Goal: Task Accomplishment & Management: Use online tool/utility

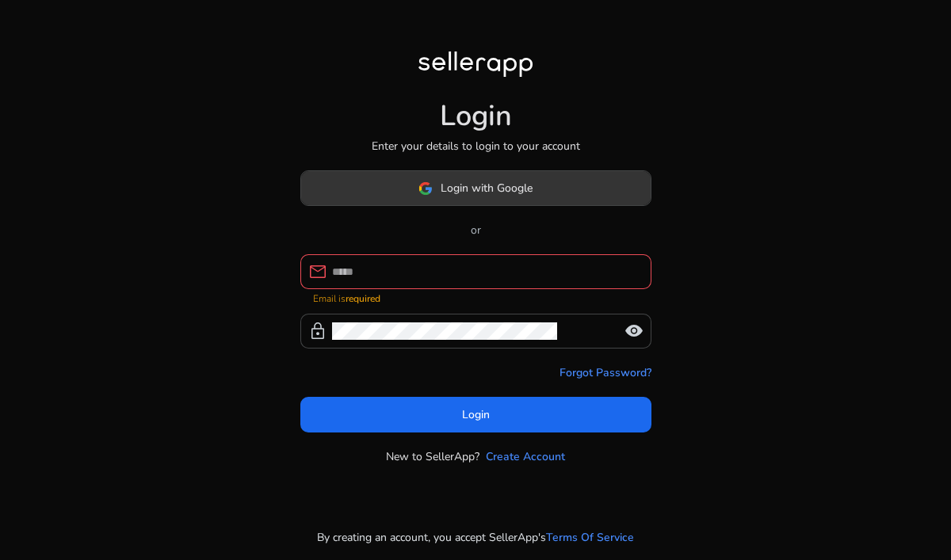
click at [509, 197] on span "Login with Google" at bounding box center [487, 188] width 92 height 17
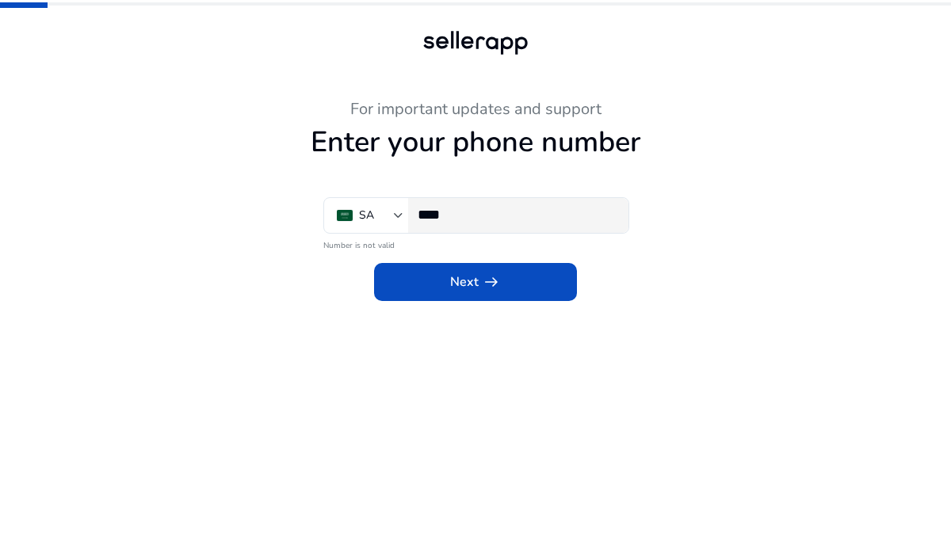
click at [468, 204] on div "****" at bounding box center [517, 215] width 198 height 35
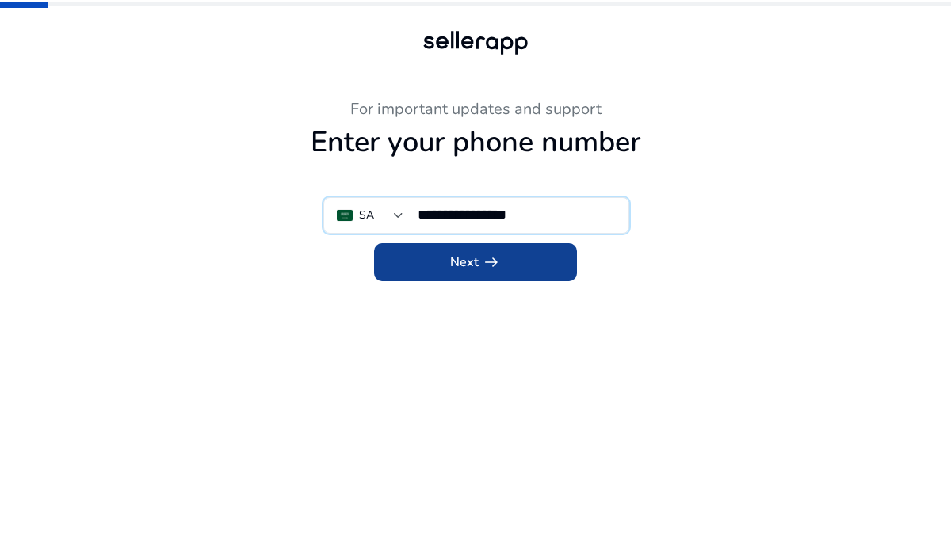
type input "**********"
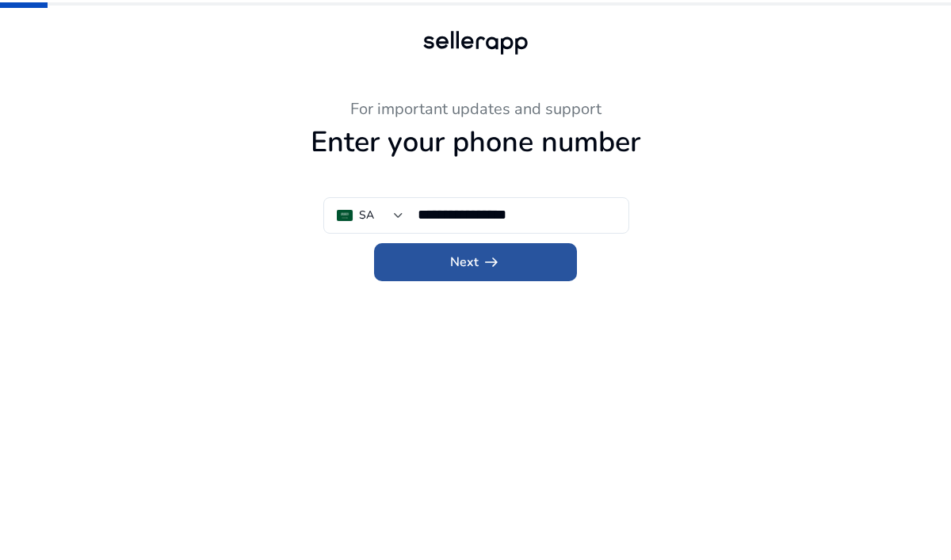
click at [464, 263] on span "Next arrow_right_alt" at bounding box center [475, 262] width 51 height 19
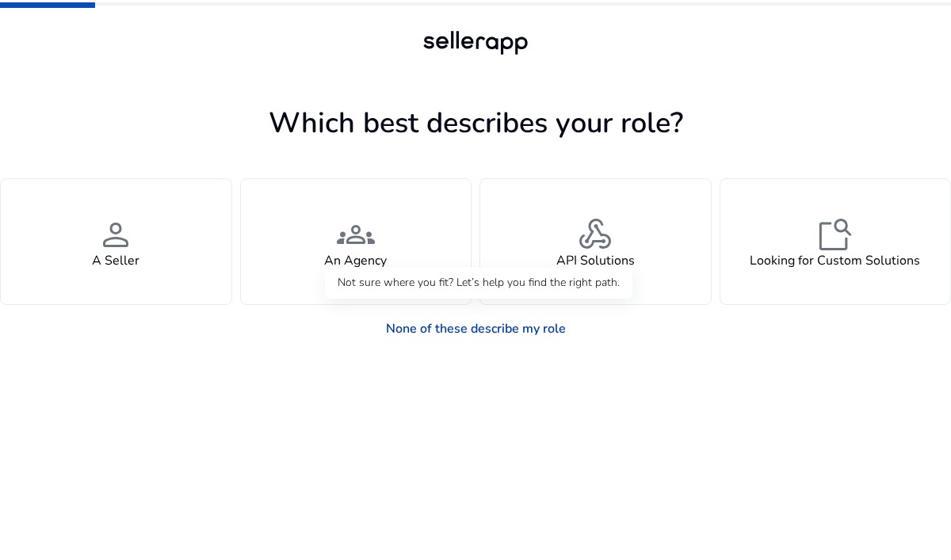
click at [439, 334] on link "None of these describe my role" at bounding box center [475, 329] width 205 height 32
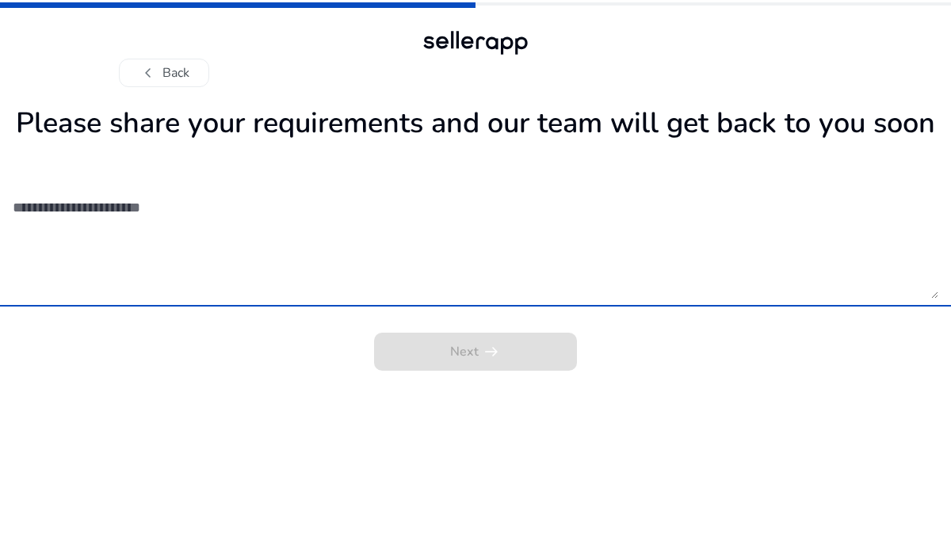
click at [407, 292] on textarea at bounding box center [476, 242] width 926 height 113
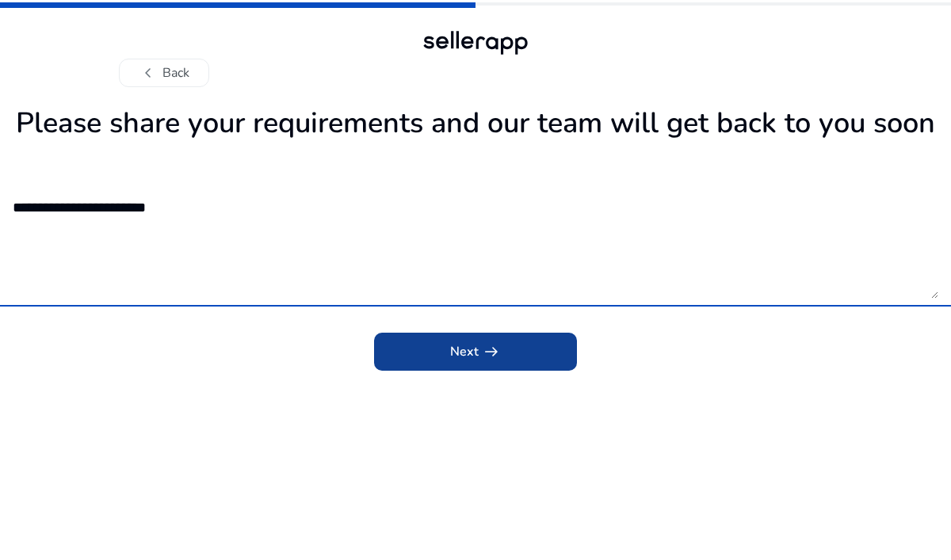
type textarea "**********"
click at [445, 347] on span "submit" at bounding box center [475, 352] width 203 height 38
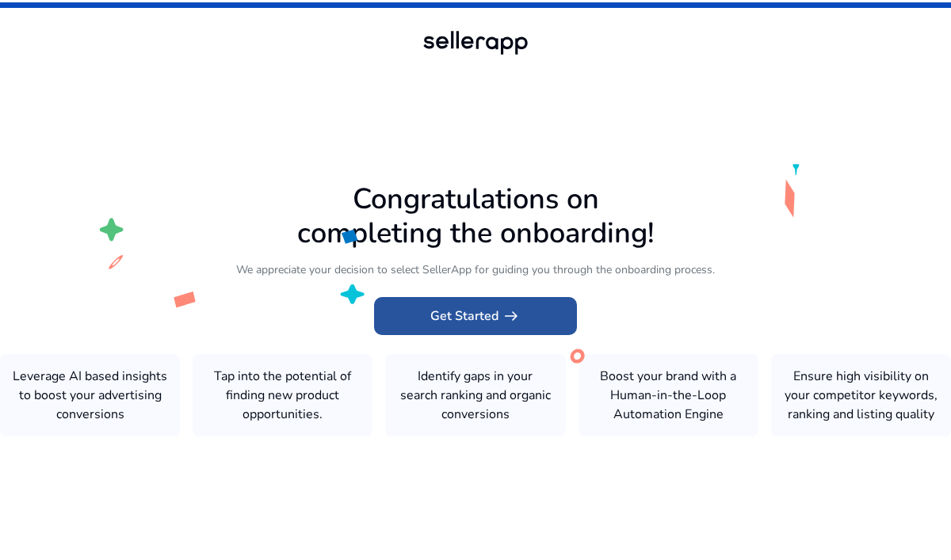
click at [474, 319] on span "Get Started arrow_right_alt" at bounding box center [475, 316] width 90 height 19
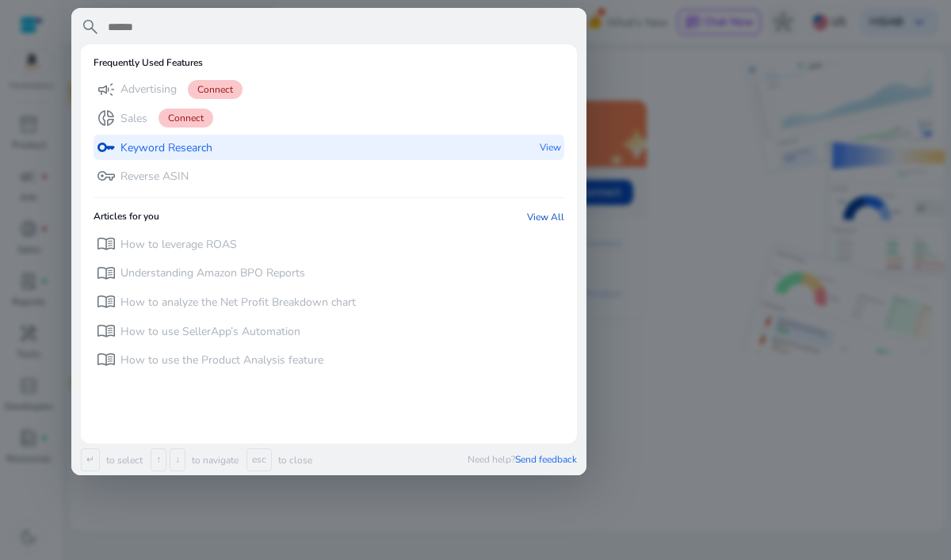
click at [294, 146] on div "key Keyword Research View" at bounding box center [329, 148] width 471 height 26
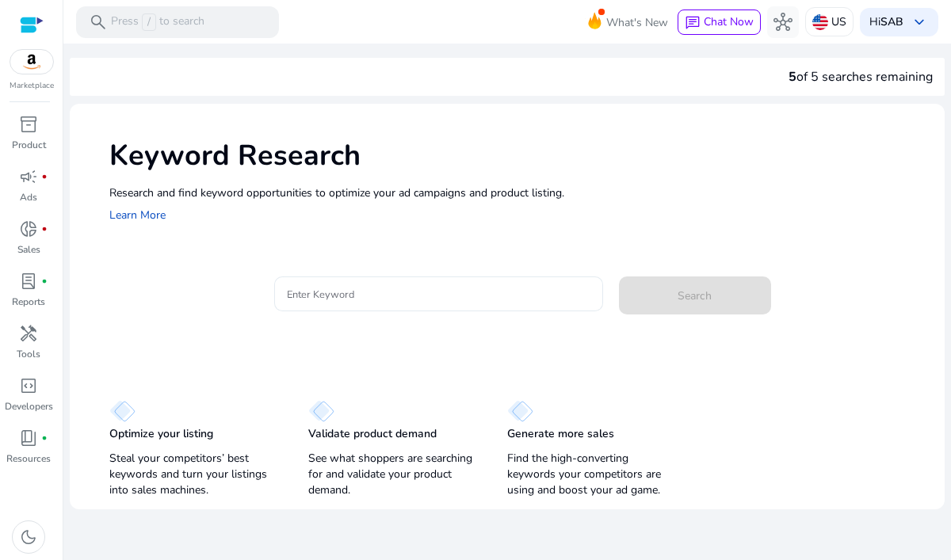
click at [349, 296] on input "Enter Keyword" at bounding box center [439, 293] width 304 height 17
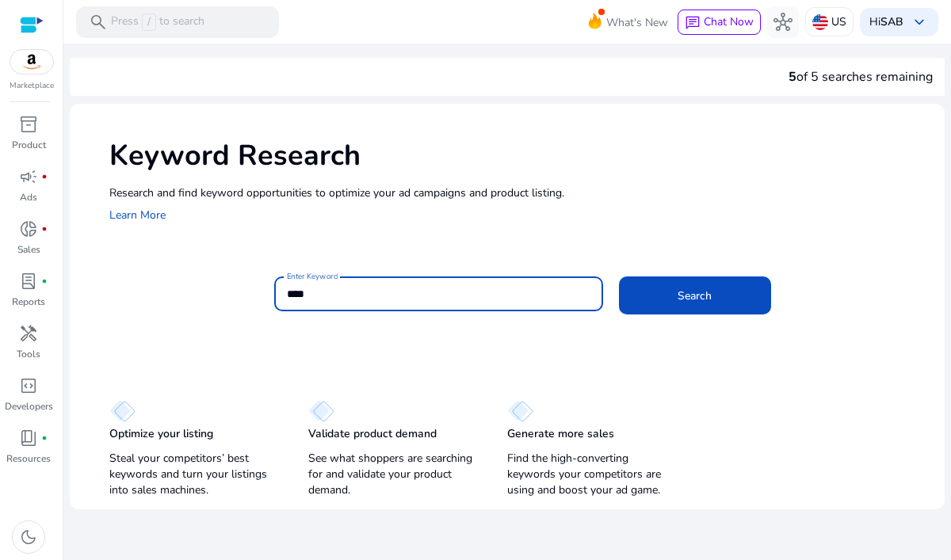
type input "****"
click at [619, 277] on button "Search" at bounding box center [695, 296] width 152 height 38
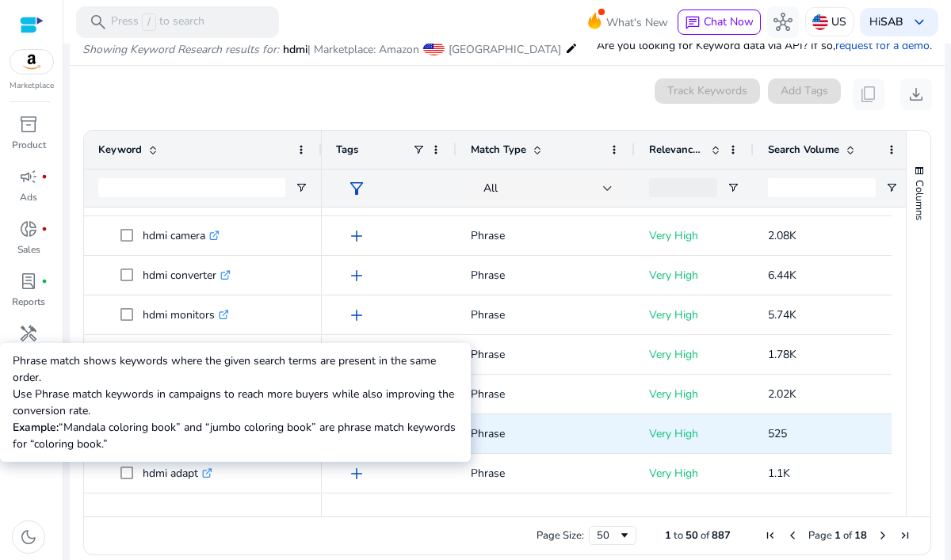
scroll to position [827, 0]
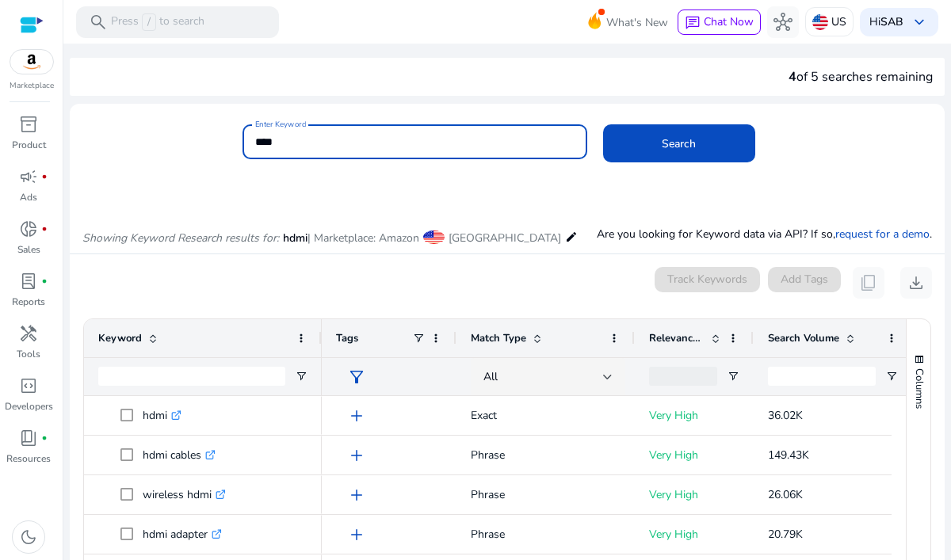
click at [565, 232] on mat-icon "edit" at bounding box center [571, 236] width 13 height 19
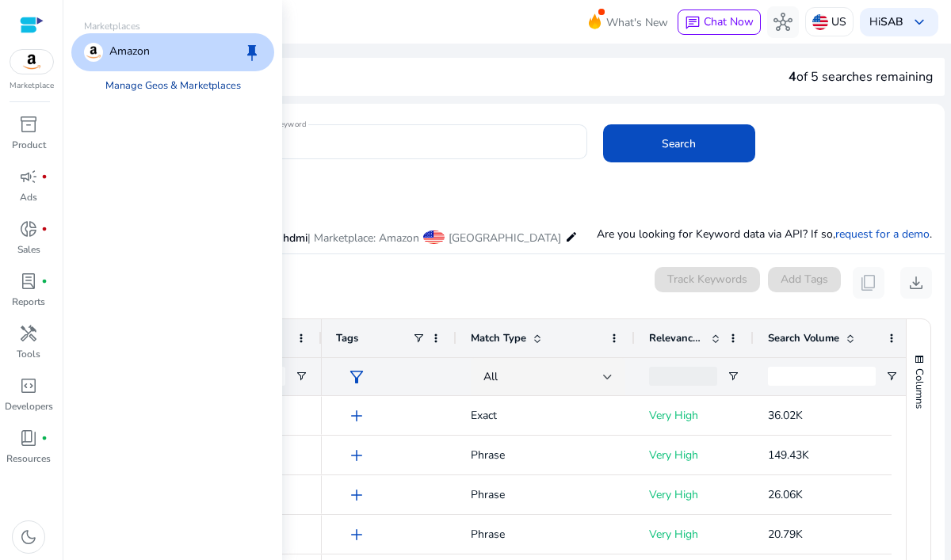
click at [212, 83] on link "Manage Geos & Marketplaces" at bounding box center [173, 85] width 161 height 29
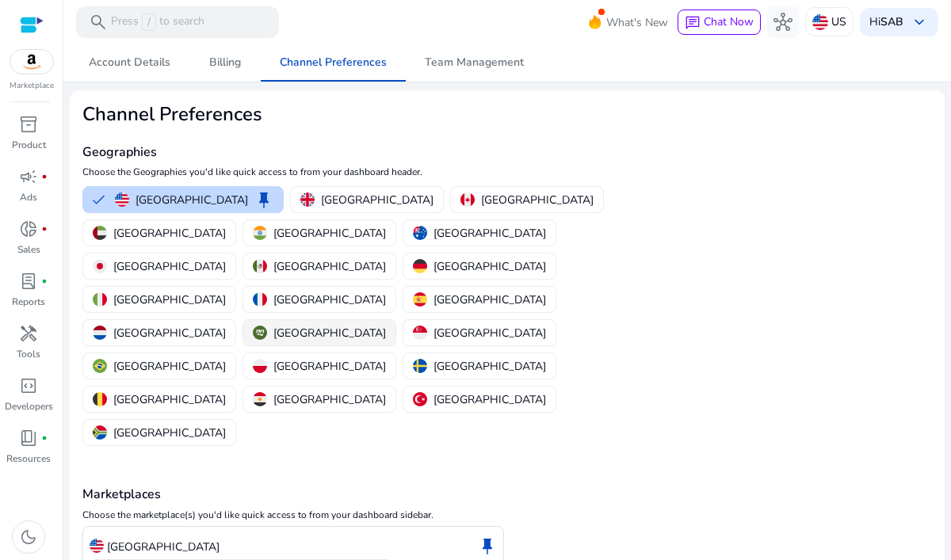
click at [315, 325] on p "[GEOGRAPHIC_DATA]" at bounding box center [329, 333] width 113 height 17
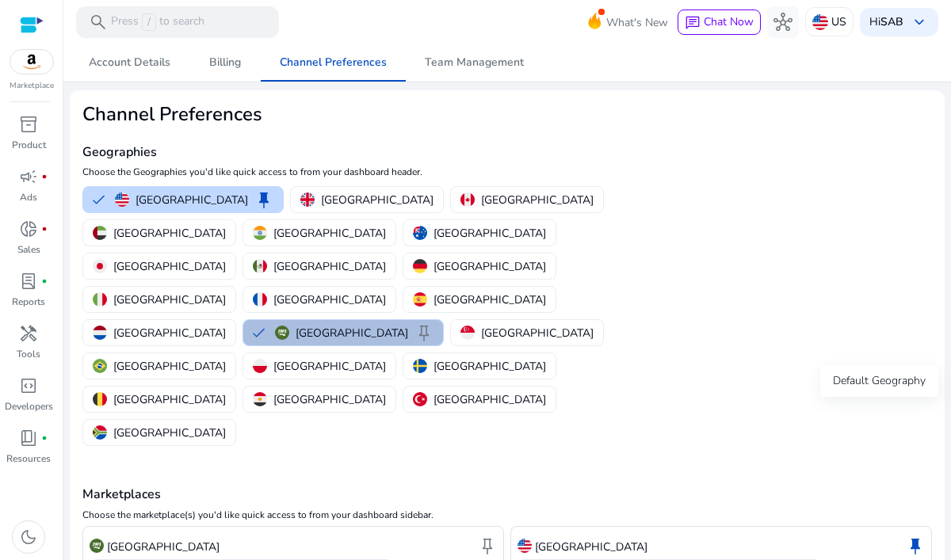
click at [919, 537] on span "keep" at bounding box center [915, 546] width 19 height 19
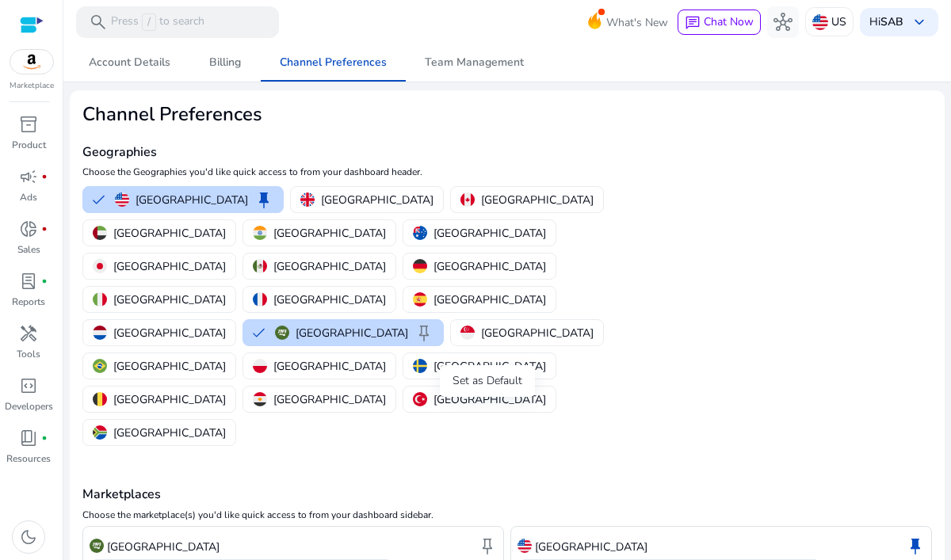
click at [483, 537] on span "keep" at bounding box center [487, 546] width 19 height 19
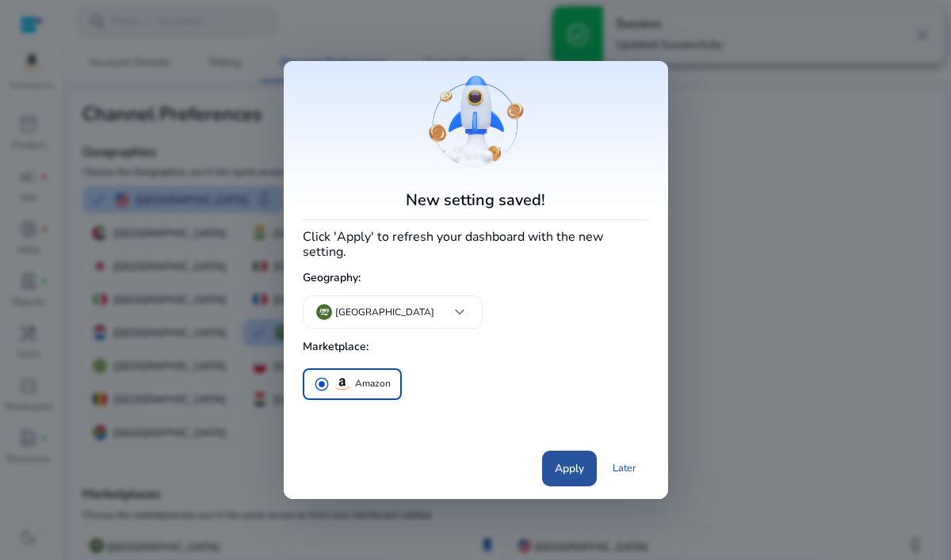
click at [575, 460] on span "Apply" at bounding box center [569, 468] width 29 height 17
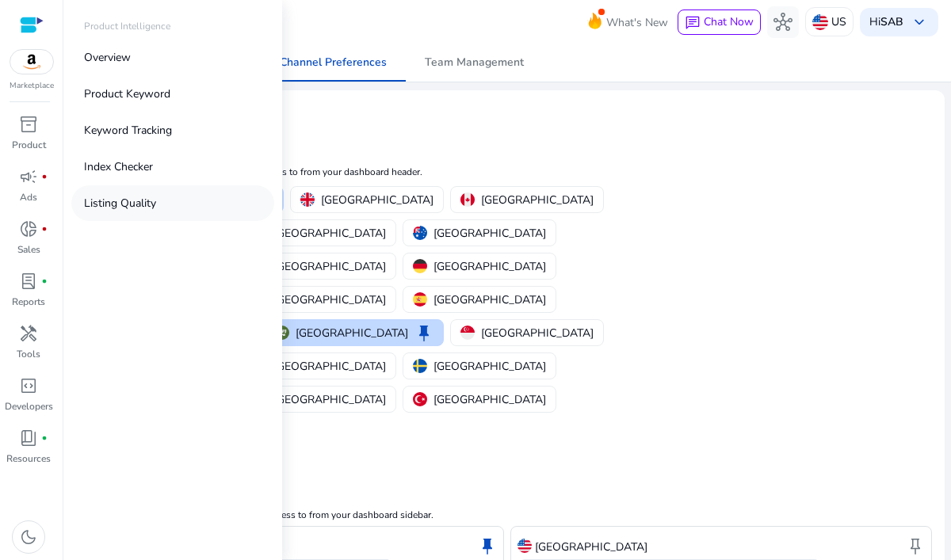
click at [109, 204] on p "Listing Quality" at bounding box center [120, 203] width 72 height 17
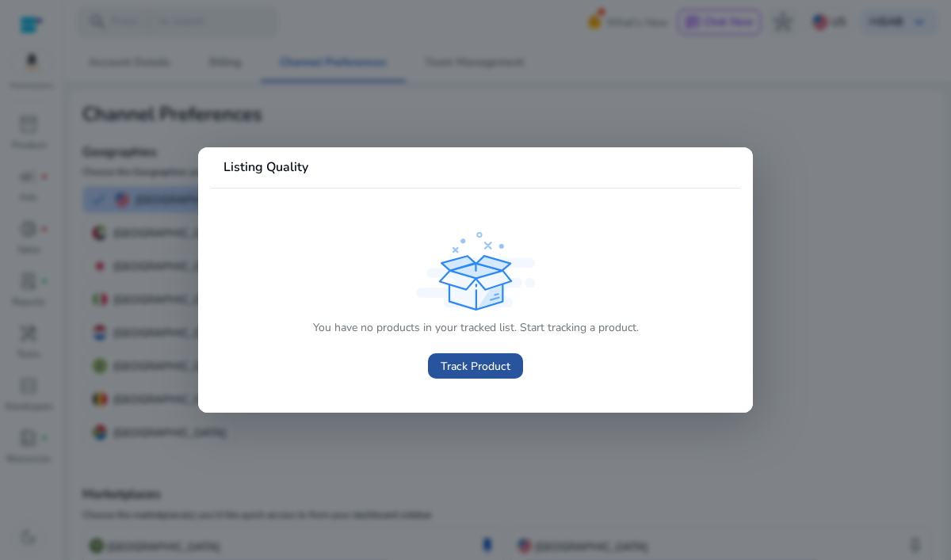
click at [467, 363] on span "Track Product" at bounding box center [476, 366] width 70 height 17
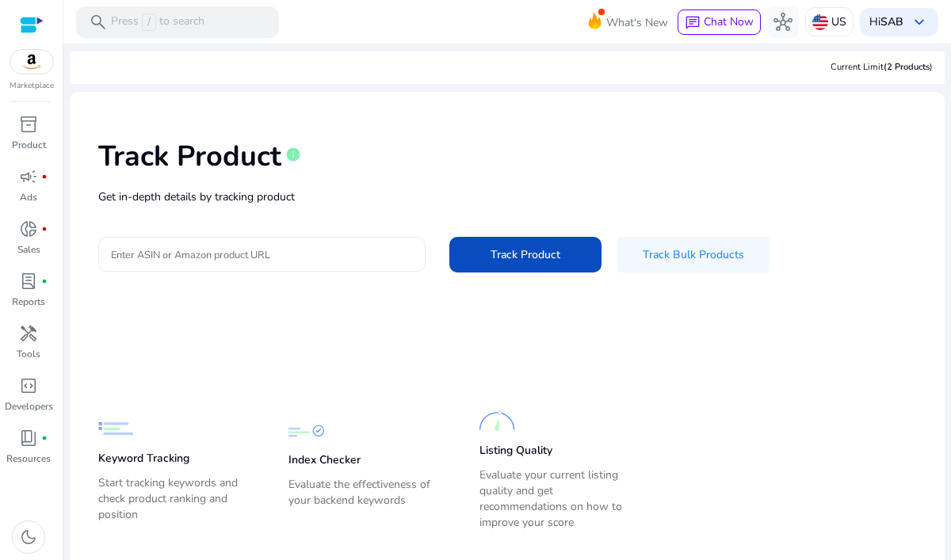
click at [330, 254] on input "Enter ASIN or Amazon product URL" at bounding box center [262, 254] width 302 height 17
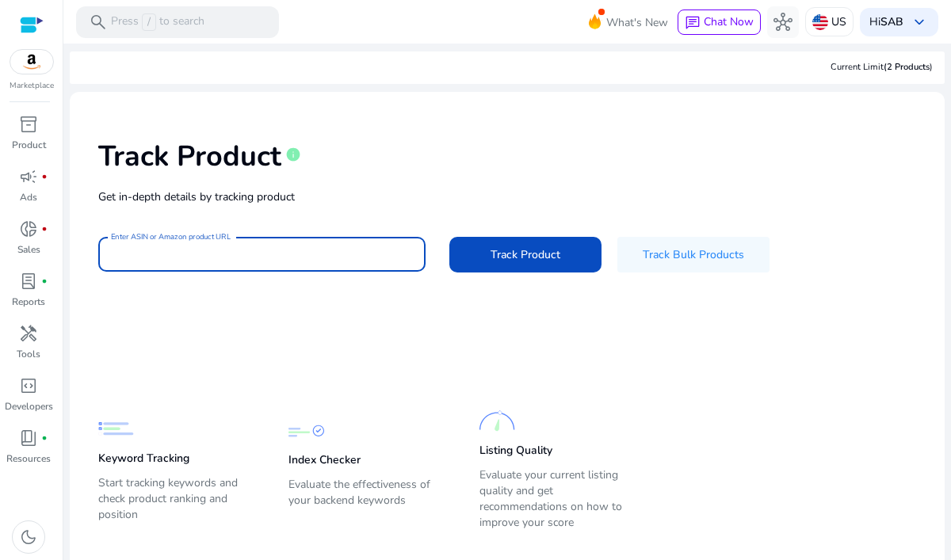
click at [353, 261] on input "Enter ASIN or Amazon product URL" at bounding box center [262, 254] width 302 height 17
paste input "**********"
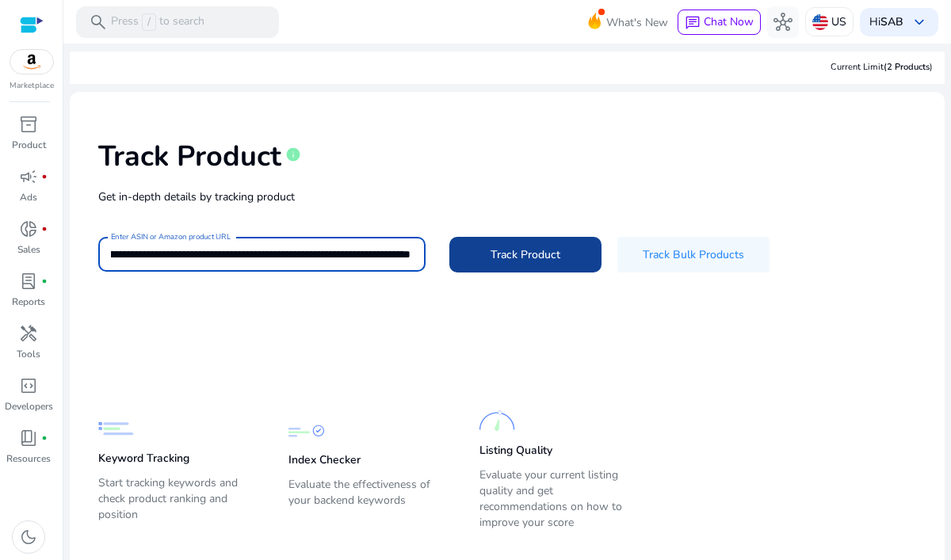
type input "**********"
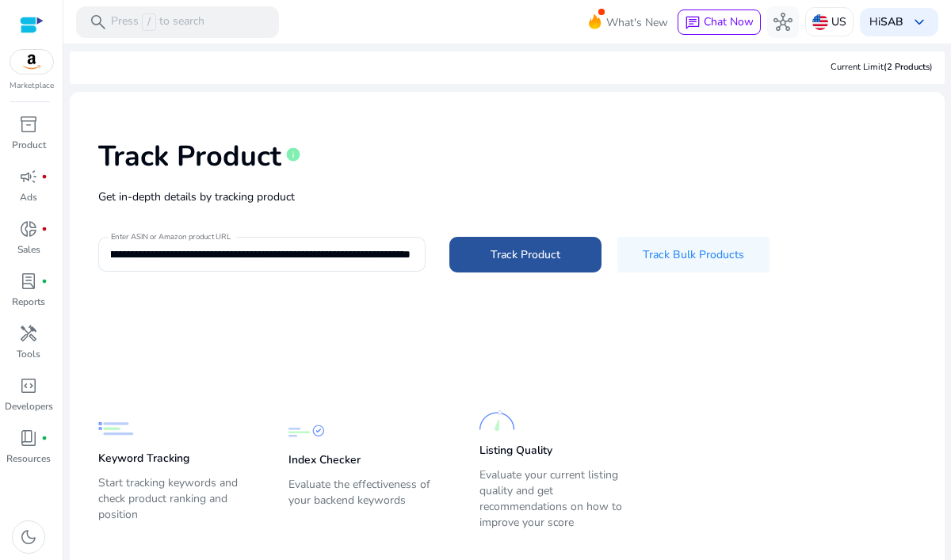
scroll to position [0, 0]
click at [560, 245] on span at bounding box center [525, 255] width 152 height 38
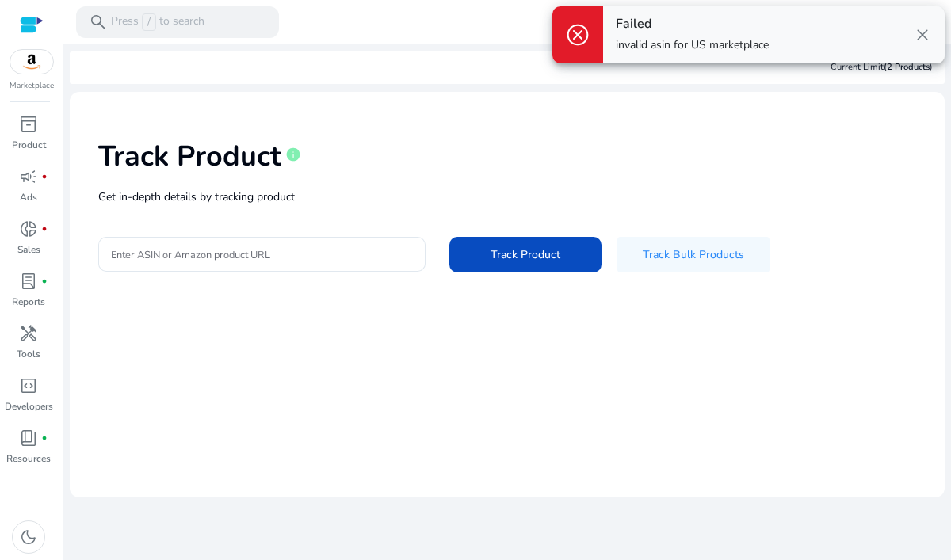
click at [919, 36] on span "close" at bounding box center [922, 34] width 19 height 19
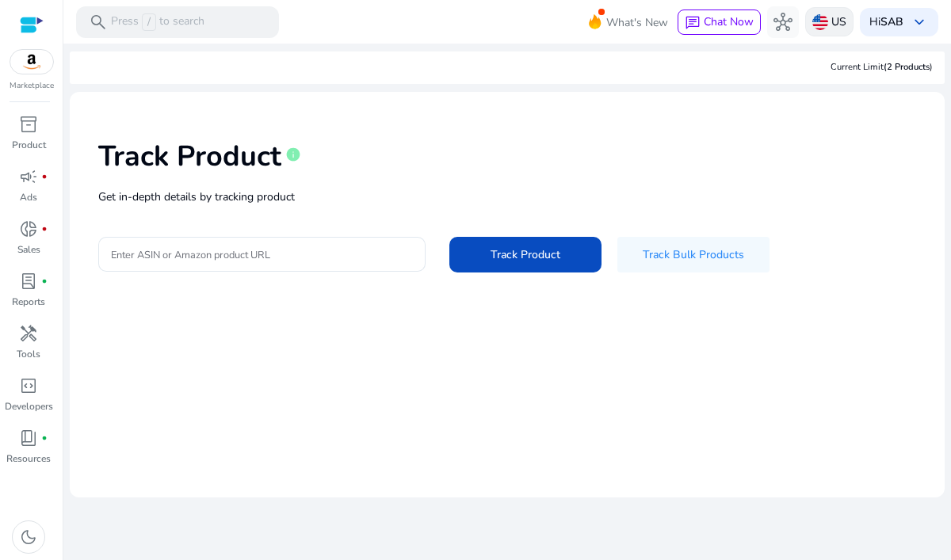
click at [834, 26] on p "US" at bounding box center [838, 22] width 15 height 28
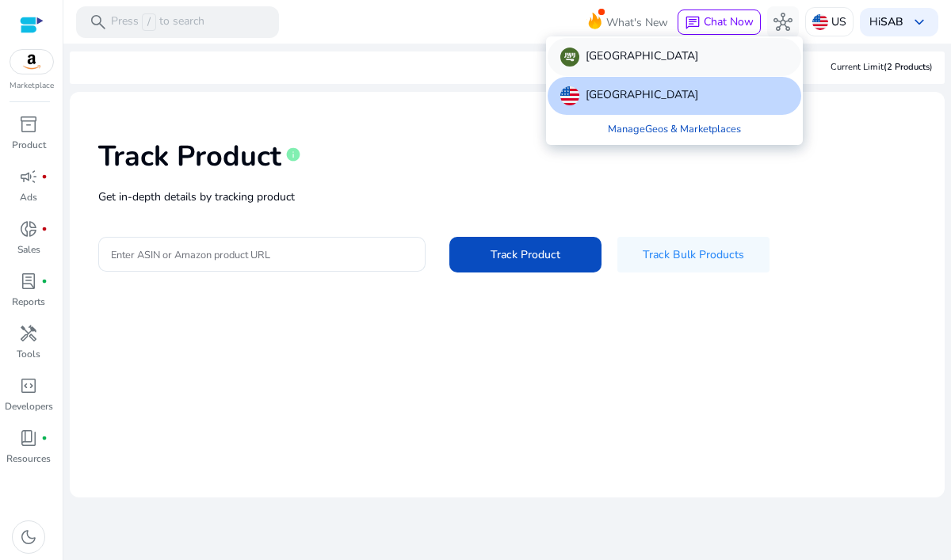
click at [739, 71] on div "[GEOGRAPHIC_DATA]" at bounding box center [675, 57] width 254 height 38
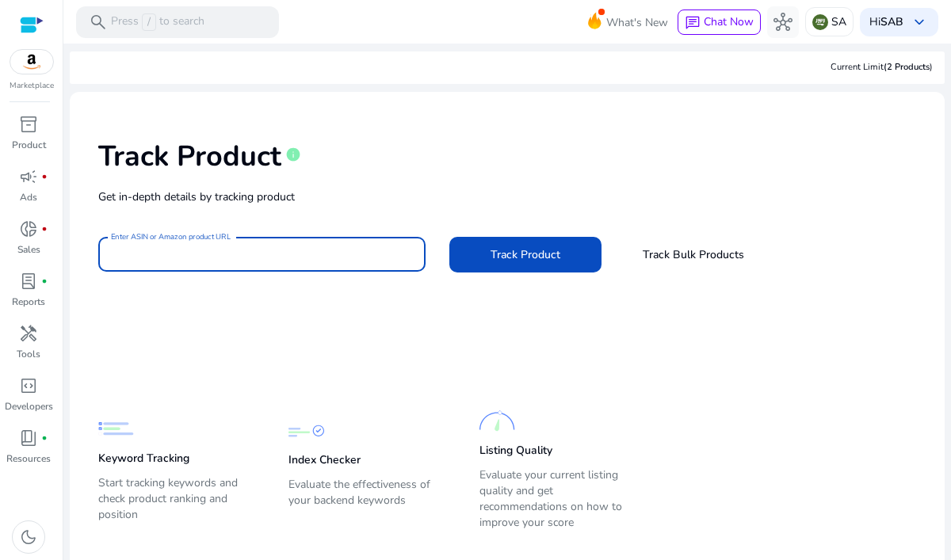
click at [308, 258] on input "Enter ASIN or Amazon product URL" at bounding box center [262, 254] width 302 height 17
paste input "**********"
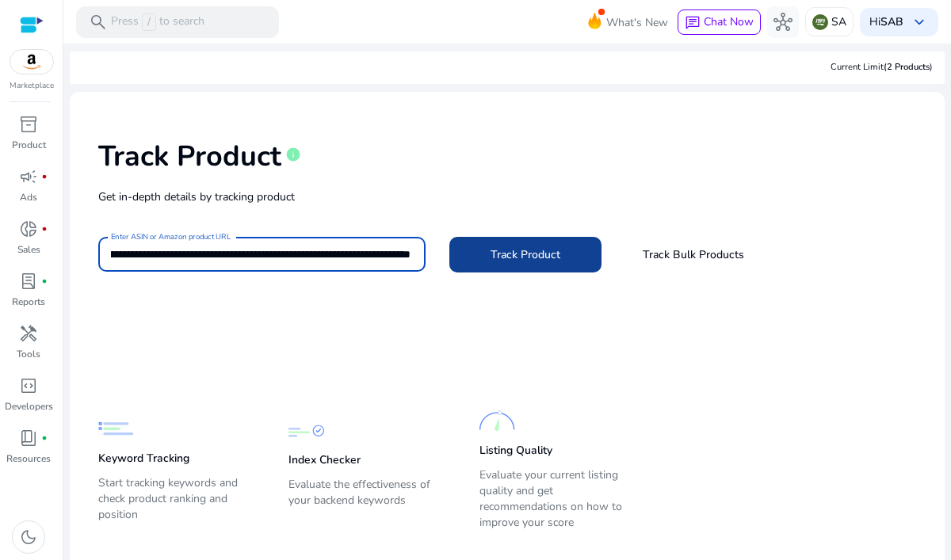
type input "**********"
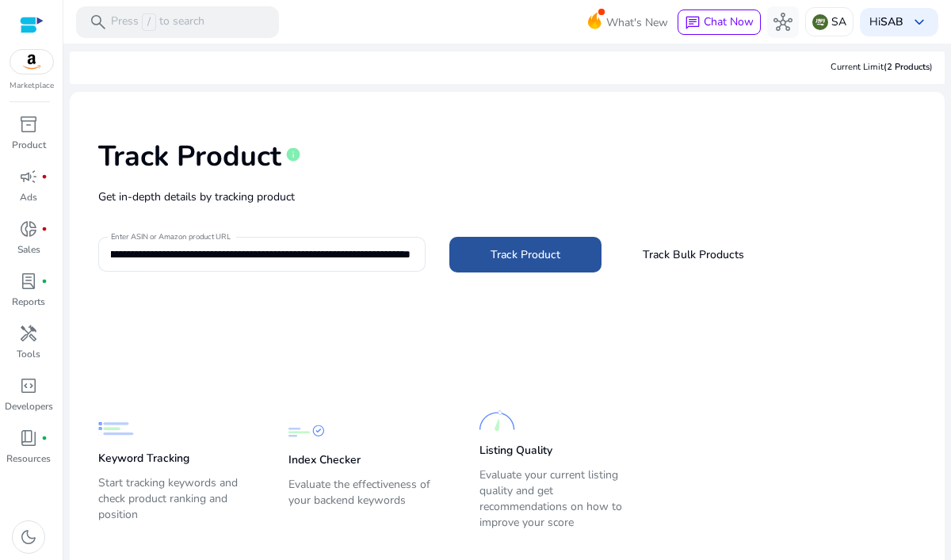
scroll to position [0, 0]
click at [537, 253] on span "Track Product" at bounding box center [526, 254] width 70 height 17
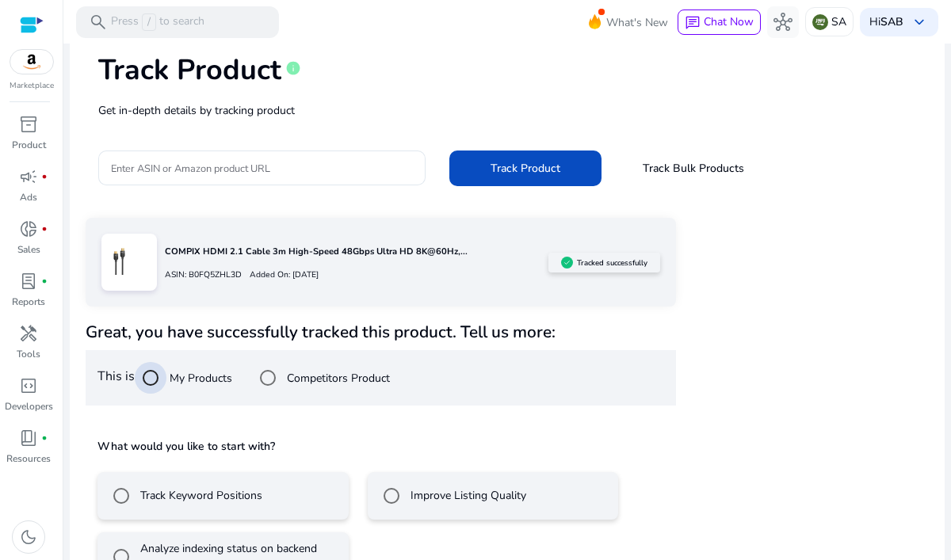
scroll to position [132, 0]
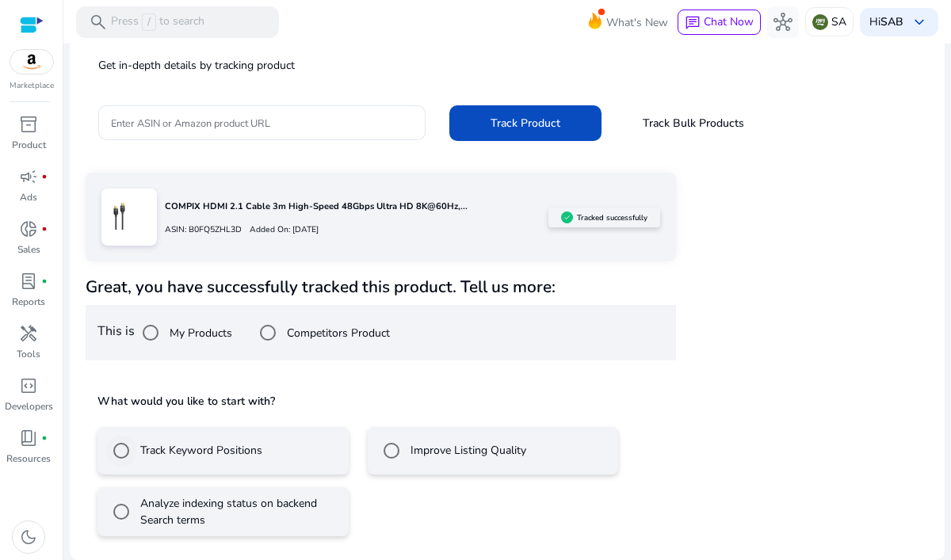
click at [236, 460] on div "Track Keyword Positions" at bounding box center [183, 451] width 157 height 32
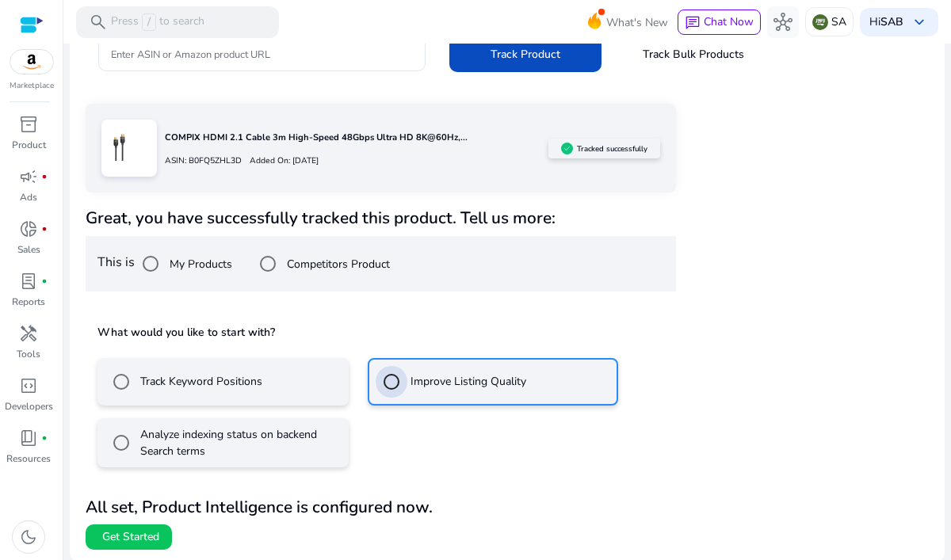
scroll to position [201, 0]
click at [193, 390] on div "Track Keyword Positions" at bounding box center [183, 381] width 157 height 32
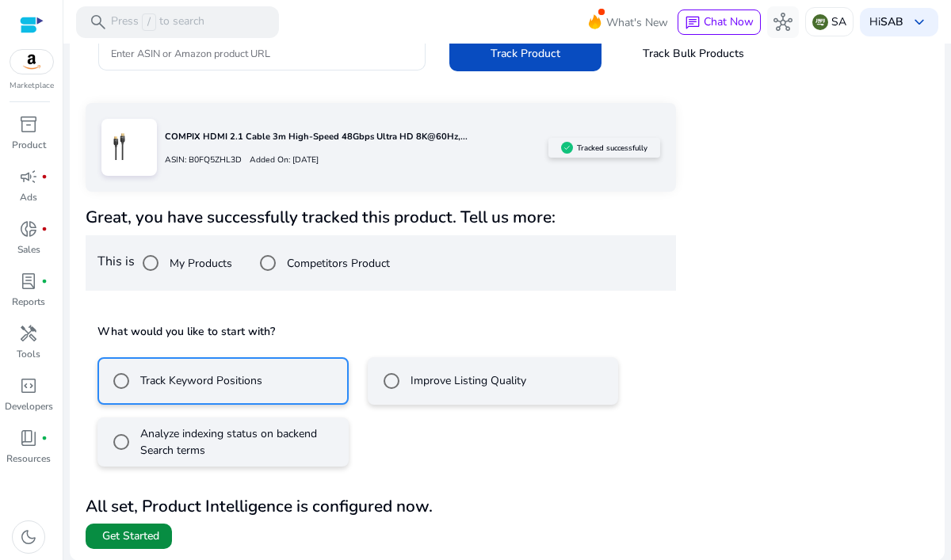
click at [158, 526] on span at bounding box center [129, 536] width 86 height 38
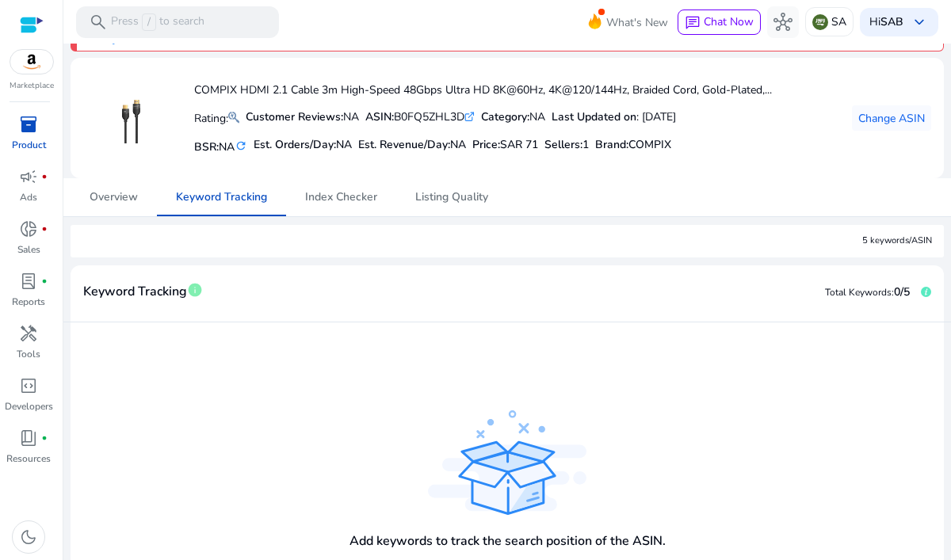
scroll to position [21, 0]
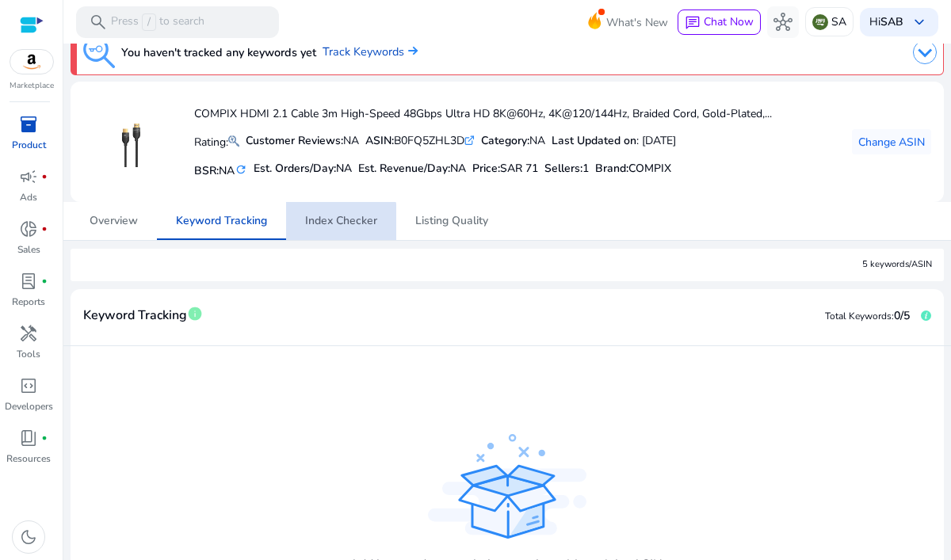
click at [333, 228] on span "Index Checker" at bounding box center [341, 221] width 72 height 38
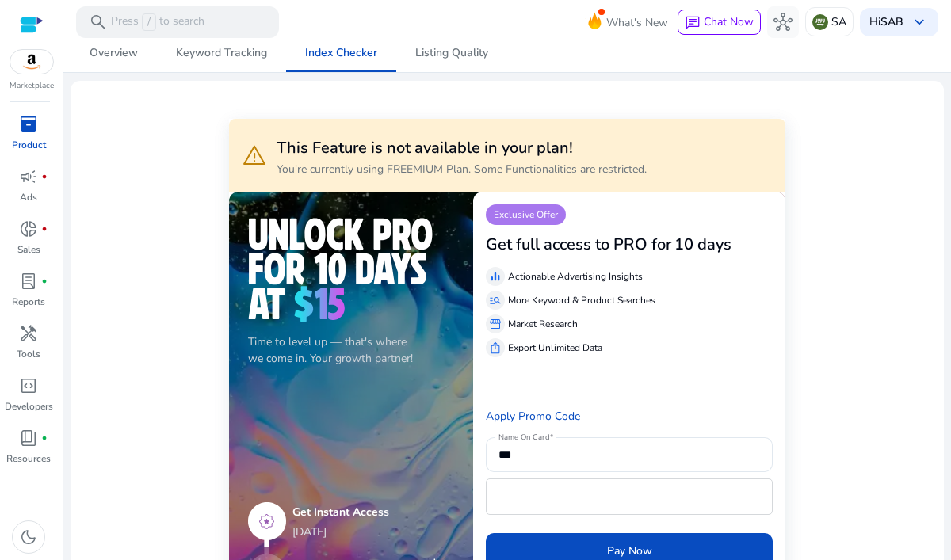
scroll to position [86, 0]
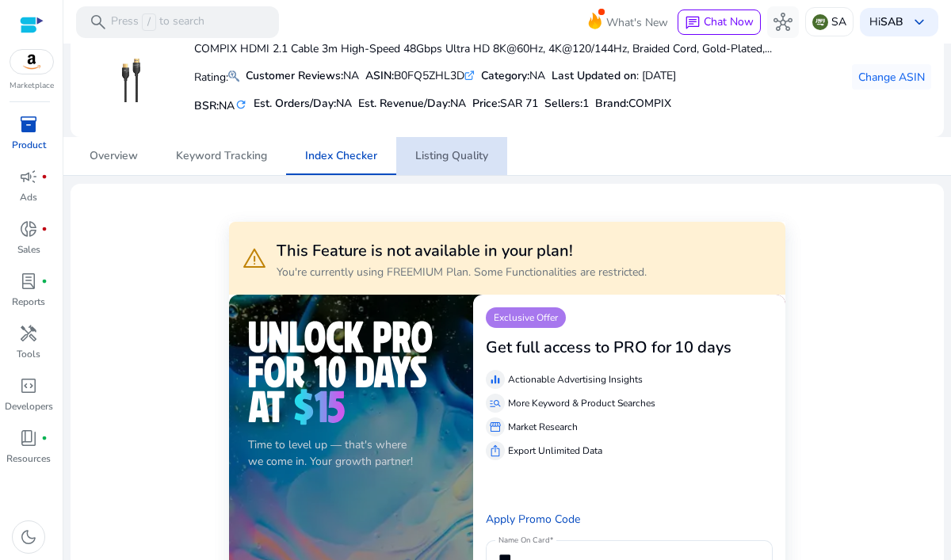
click at [453, 168] on span "Listing Quality" at bounding box center [451, 156] width 73 height 38
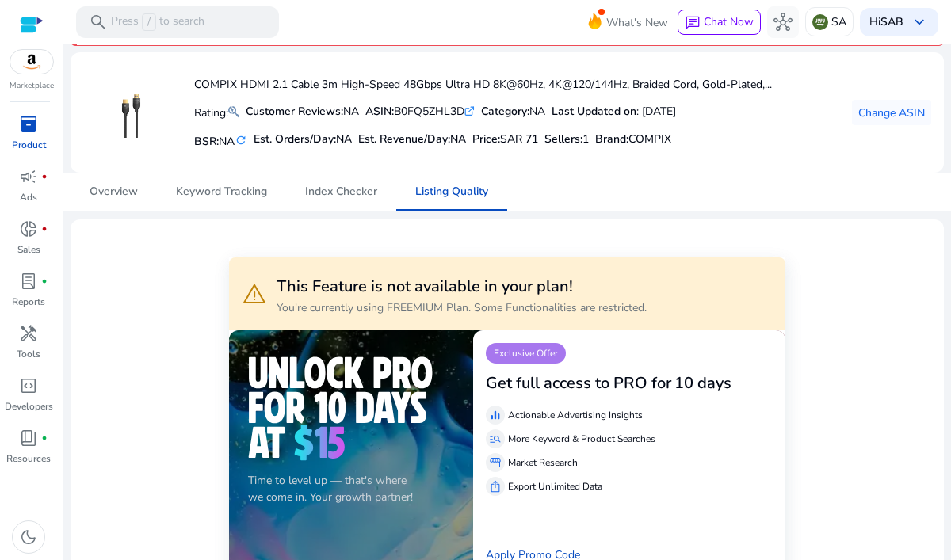
scroll to position [77, 0]
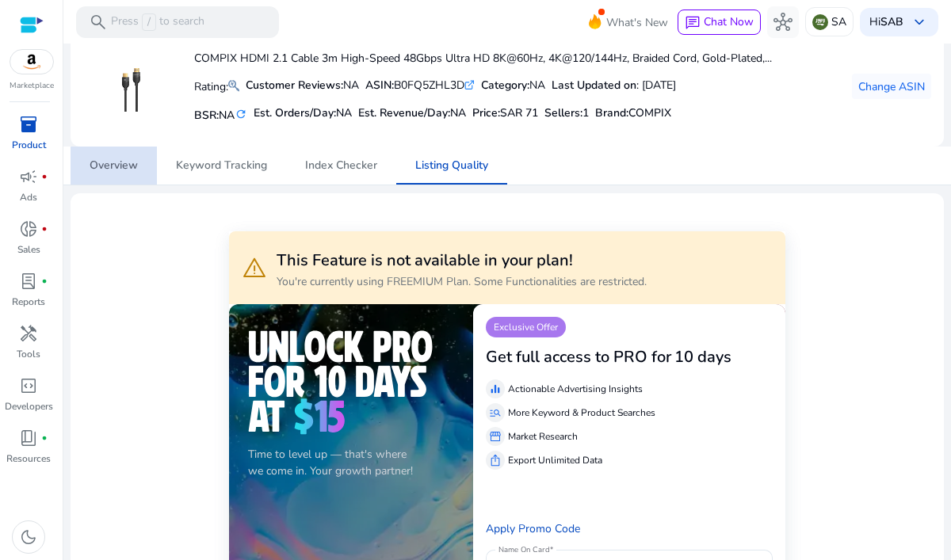
click at [134, 174] on span "Overview" at bounding box center [114, 166] width 48 height 38
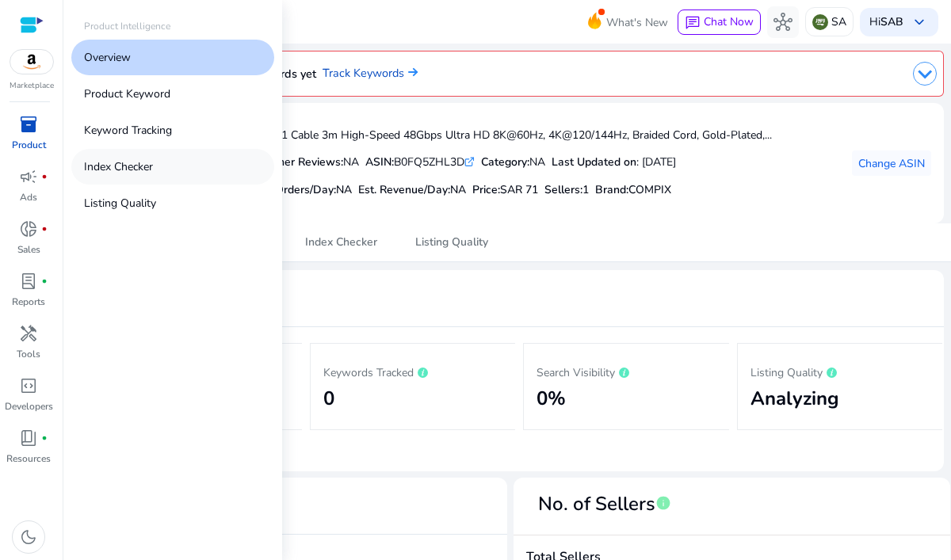
click at [151, 173] on p "Index Checker" at bounding box center [118, 166] width 69 height 17
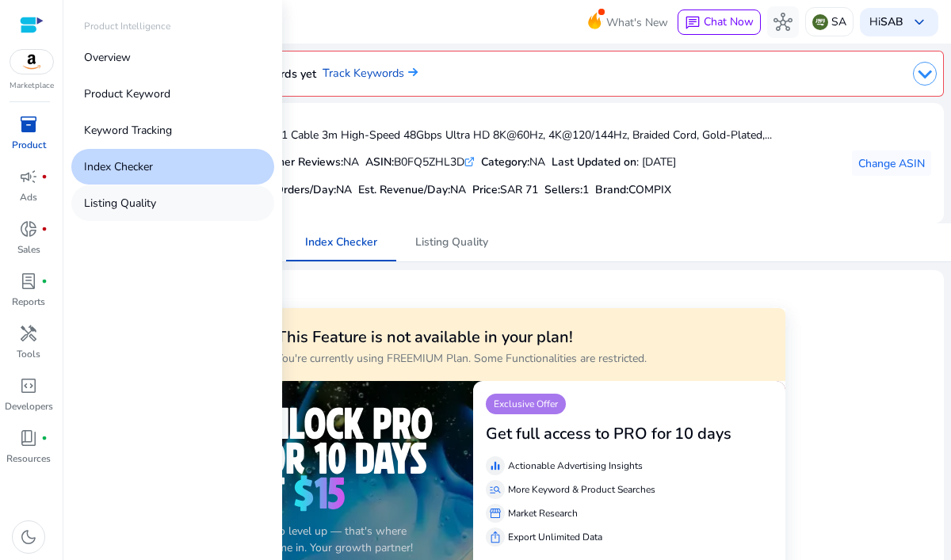
click at [180, 212] on link "Listing Quality" at bounding box center [172, 203] width 203 height 36
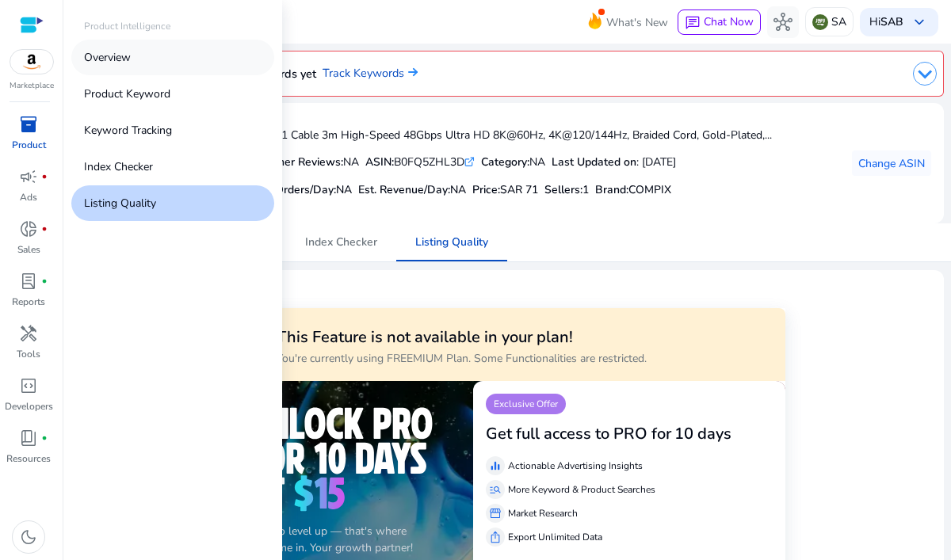
click at [205, 67] on link "Overview" at bounding box center [172, 58] width 203 height 36
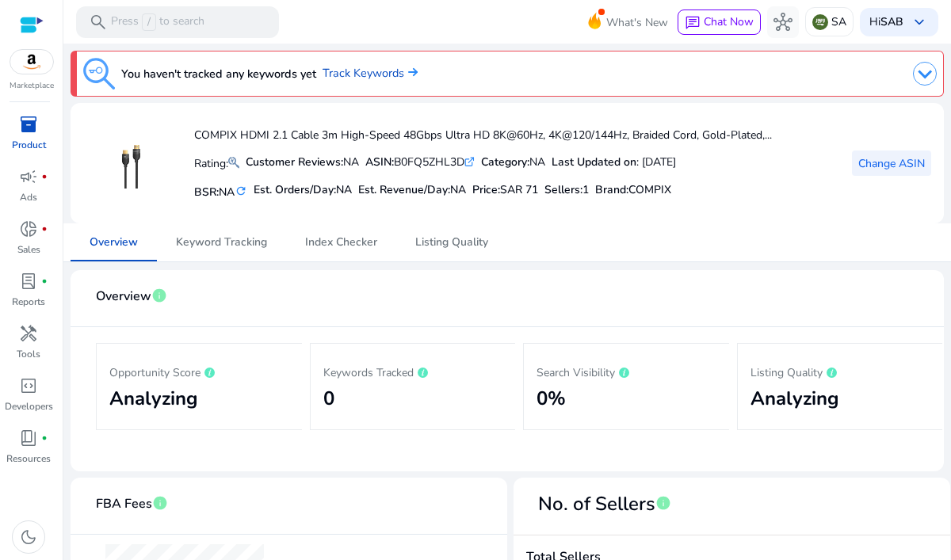
click at [860, 161] on span "Change ASIN" at bounding box center [891, 163] width 67 height 17
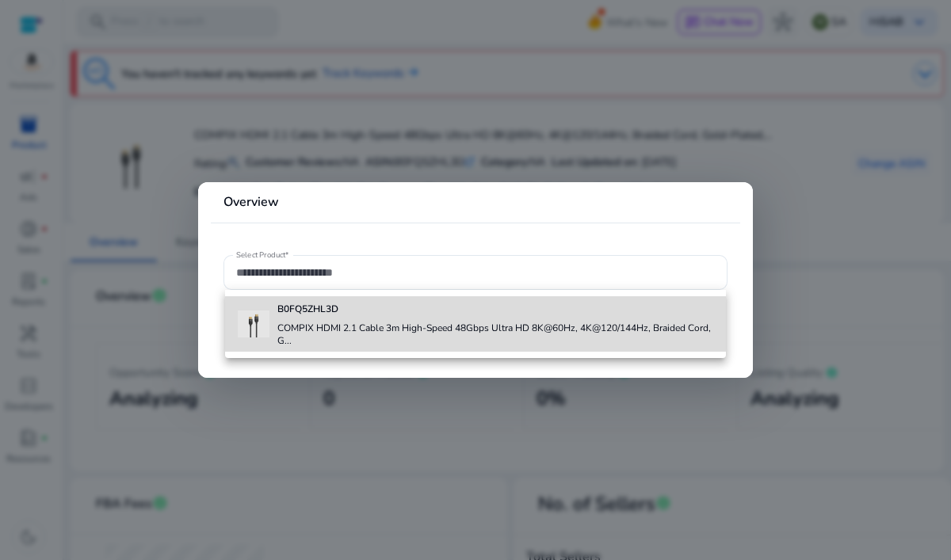
click at [547, 315] on div "B0FQ5ZHL3D COMPIX HDMI 2.1 Cable 3m High-Speed 48Gbps Ultra HD 8K@60Hz, 4K@120/…" at bounding box center [495, 323] width 437 height 55
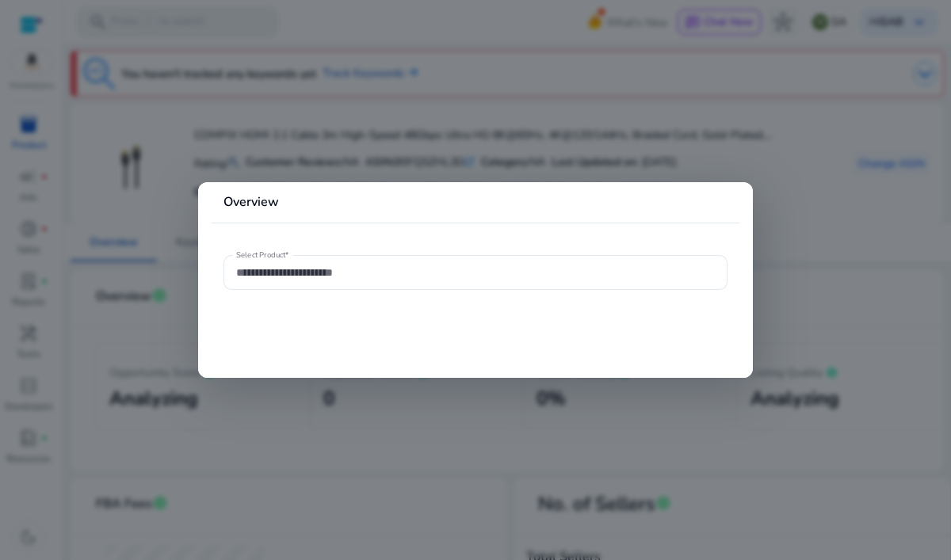
type input "**********"
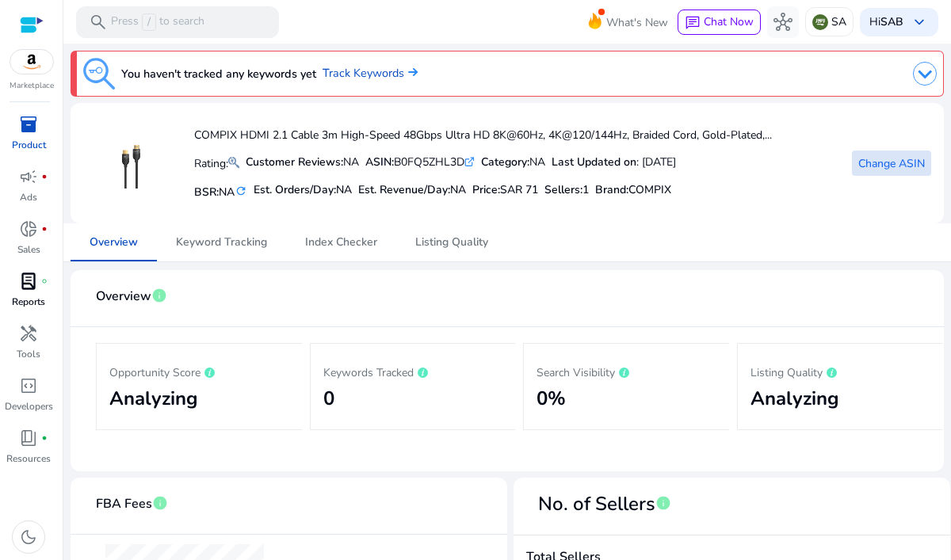
click at [31, 272] on span "lab_profile" at bounding box center [28, 281] width 19 height 19
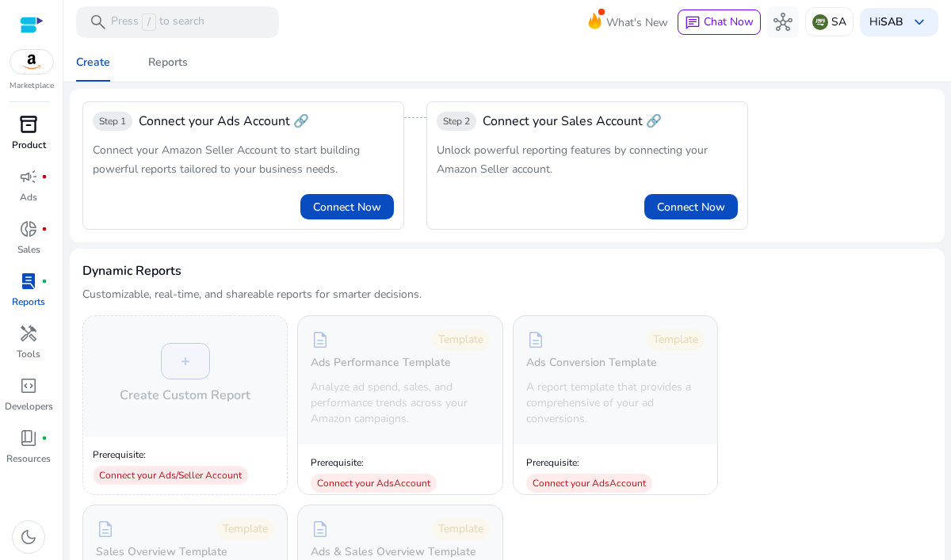
click at [32, 120] on span "inventory_2" at bounding box center [28, 124] width 19 height 19
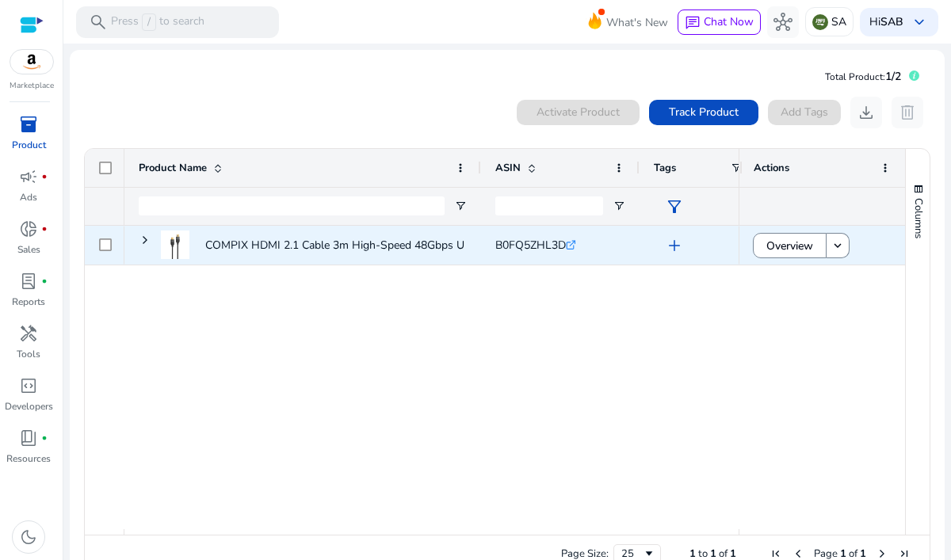
click at [572, 243] on icon ".st0{fill:#2c8af8}" at bounding box center [571, 245] width 10 height 10
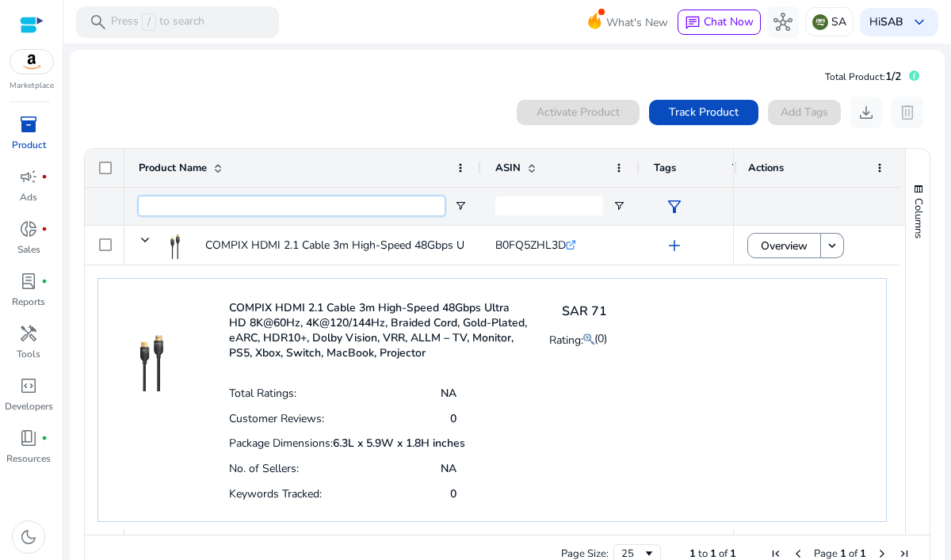
click at [405, 210] on input "Product Name Filter Input" at bounding box center [292, 206] width 306 height 19
paste input "**********"
type input "**********"
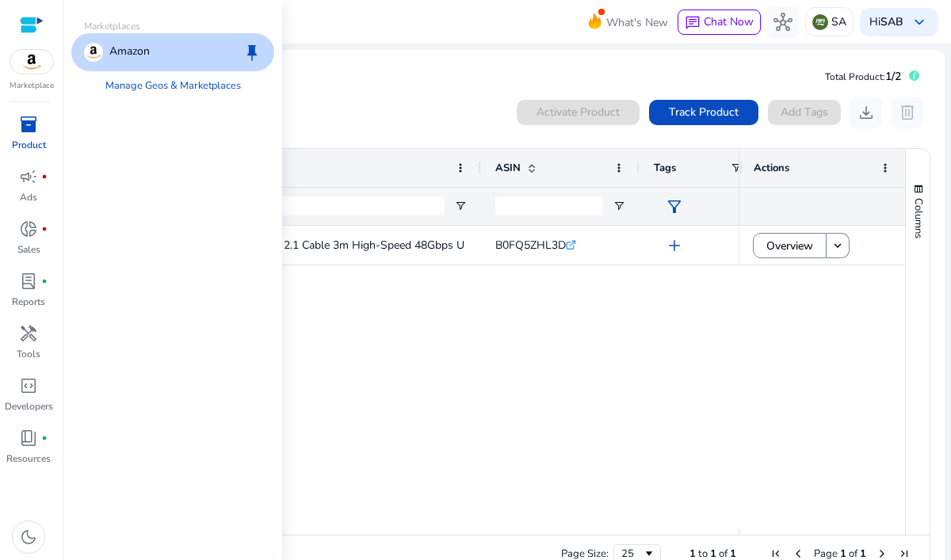
click at [42, 63] on img at bounding box center [31, 62] width 43 height 24
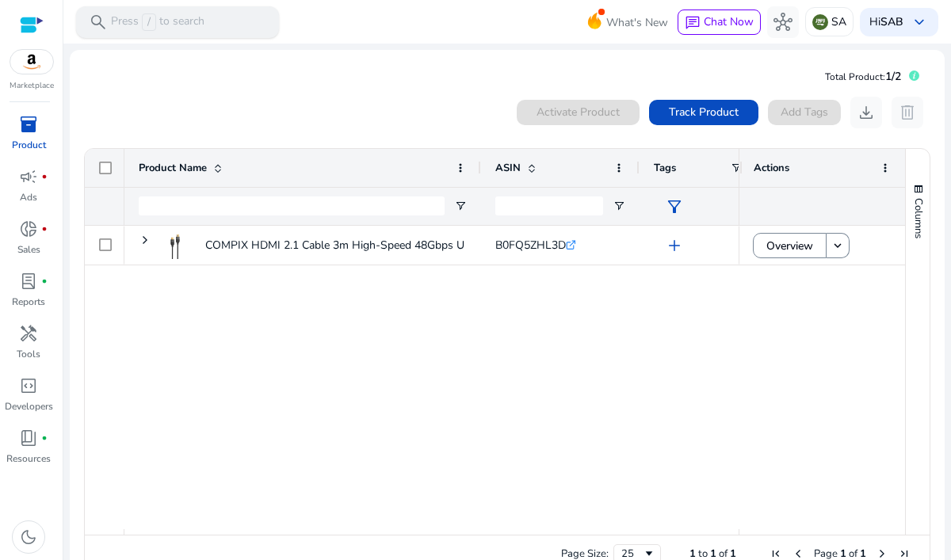
click at [166, 19] on p "Press / to search" at bounding box center [158, 21] width 94 height 17
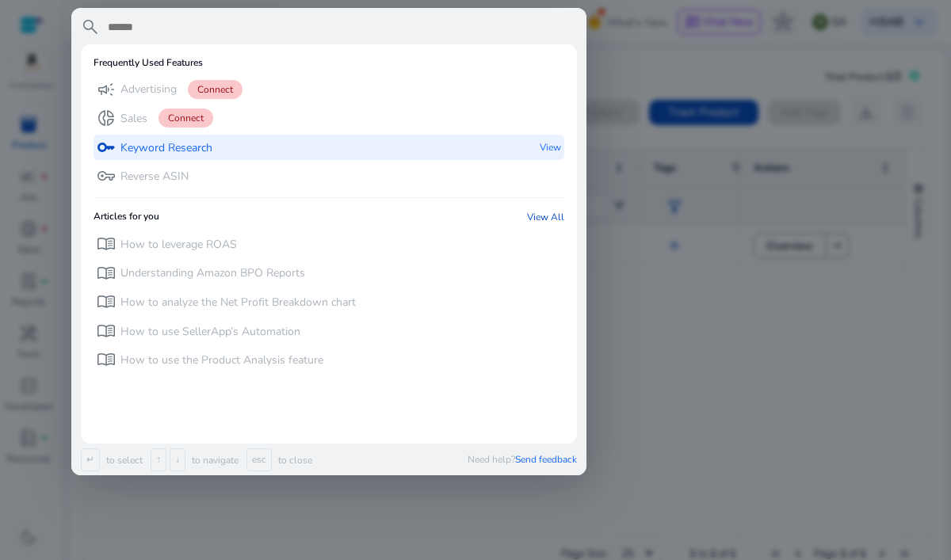
click at [555, 144] on p "View" at bounding box center [550, 148] width 21 height 26
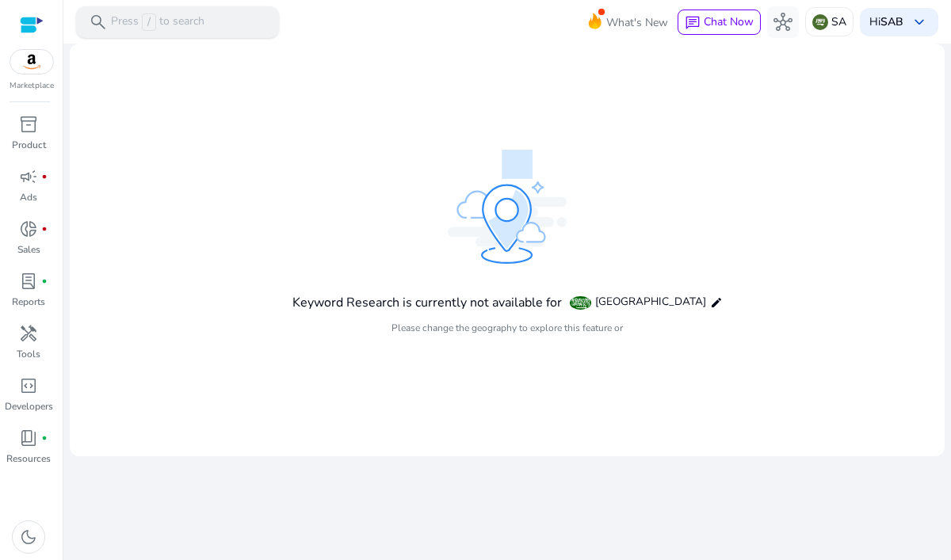
click at [213, 27] on div "search Press / to search" at bounding box center [177, 22] width 203 height 32
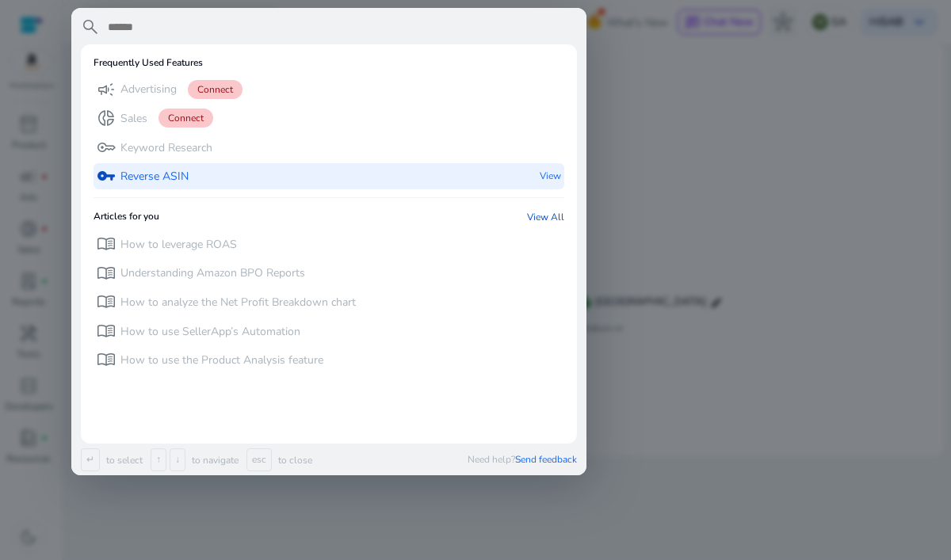
click at [551, 177] on p "View" at bounding box center [550, 176] width 21 height 26
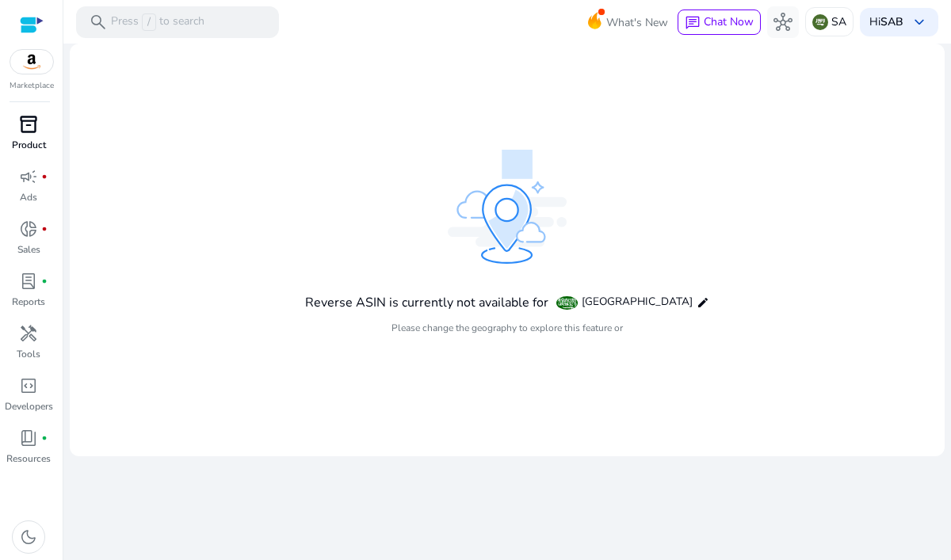
click at [29, 134] on span "inventory_2" at bounding box center [28, 124] width 19 height 19
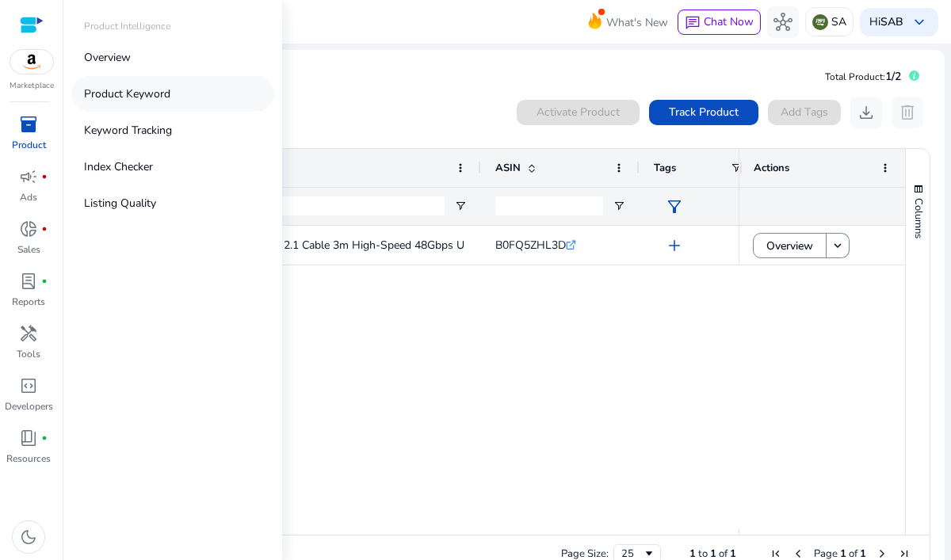
click at [206, 94] on link "Product Keyword" at bounding box center [172, 94] width 203 height 36
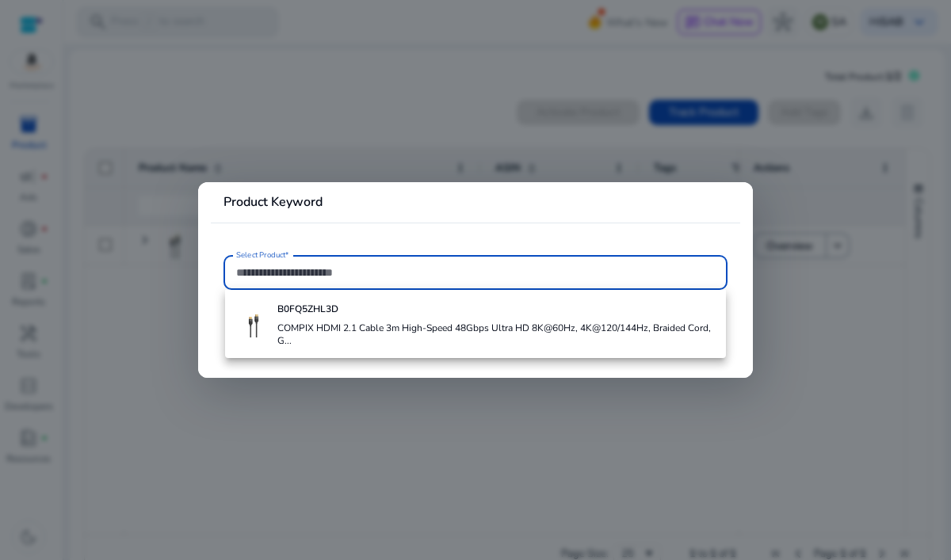
click at [312, 272] on input "Select Product*" at bounding box center [475, 272] width 479 height 17
paste input "**********"
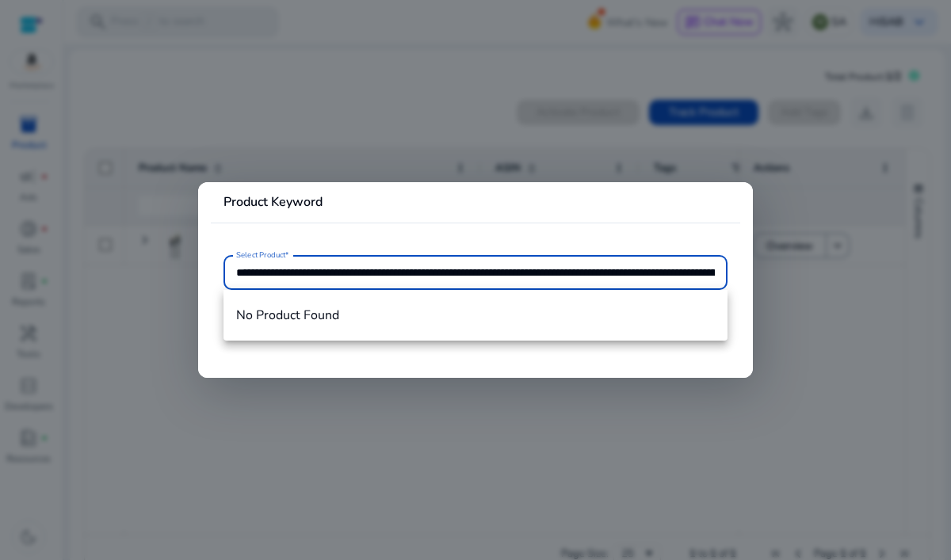
scroll to position [0, 2933]
type input "**********"
click at [311, 112] on div at bounding box center [475, 280] width 951 height 560
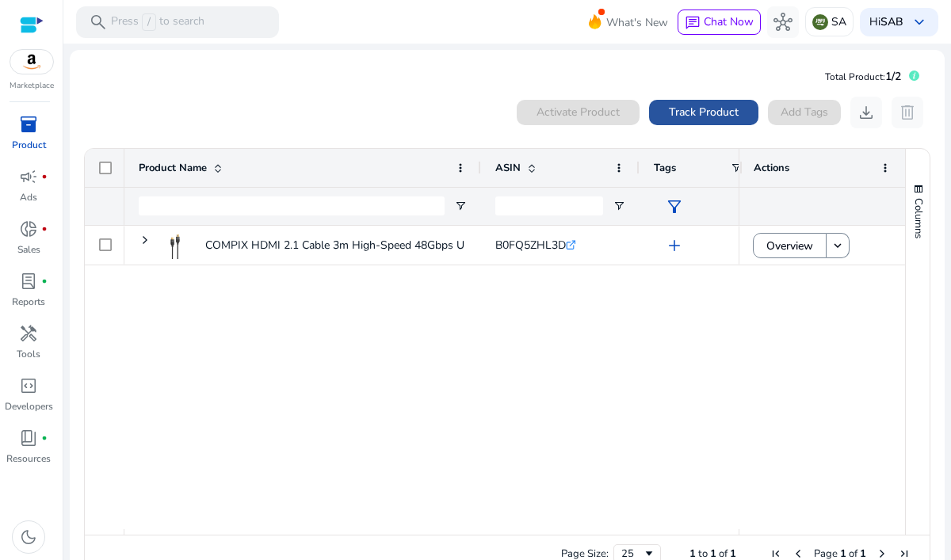
click at [678, 102] on span at bounding box center [703, 113] width 109 height 38
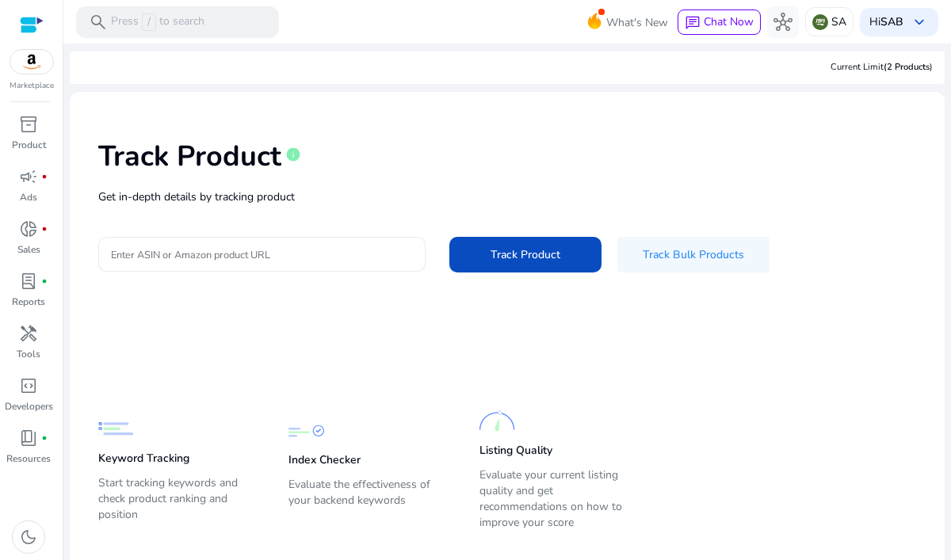
click at [348, 262] on input "Enter ASIN or Amazon product URL" at bounding box center [262, 254] width 302 height 17
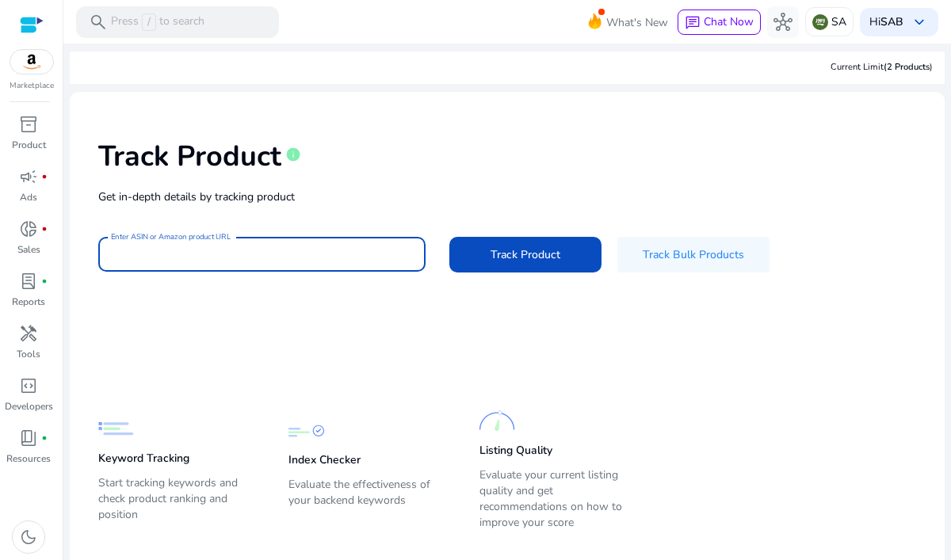
paste input "**********"
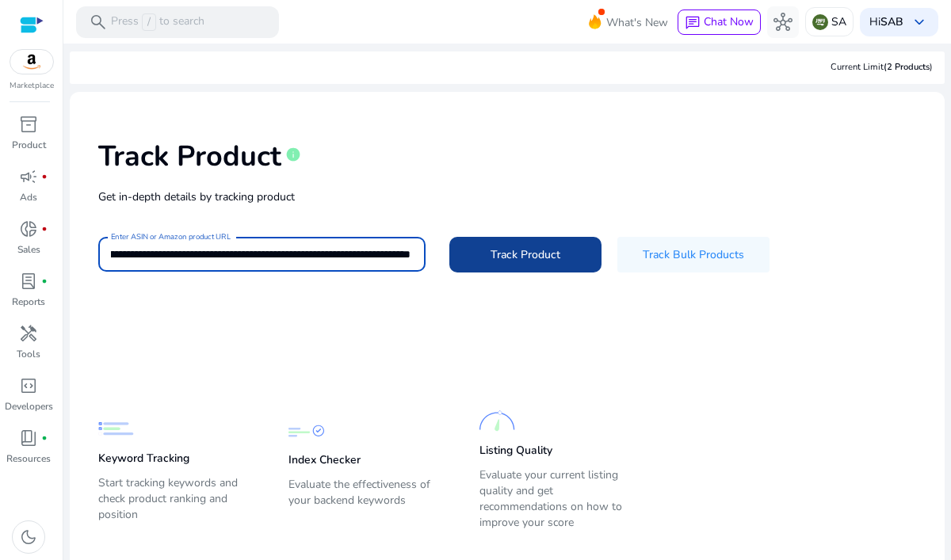
type input "**********"
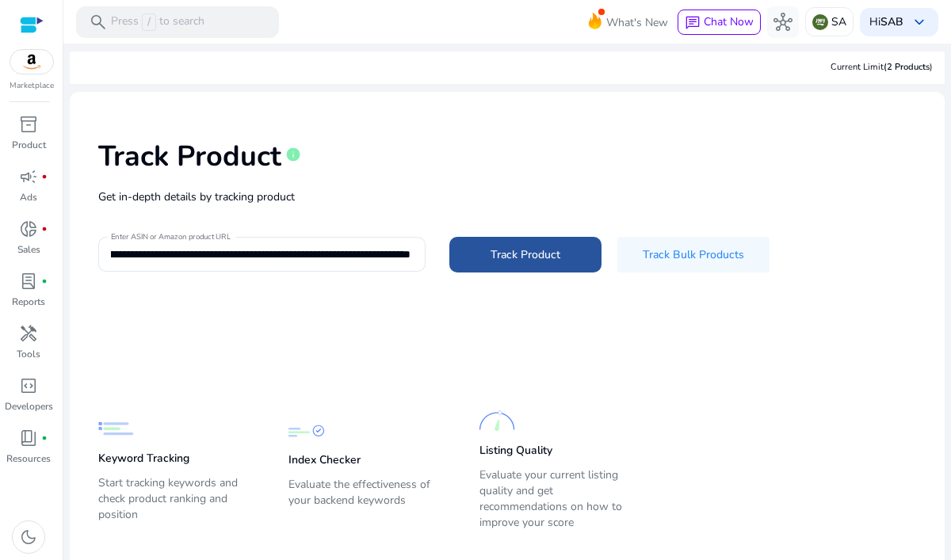
click at [537, 252] on span "Track Product" at bounding box center [526, 254] width 70 height 17
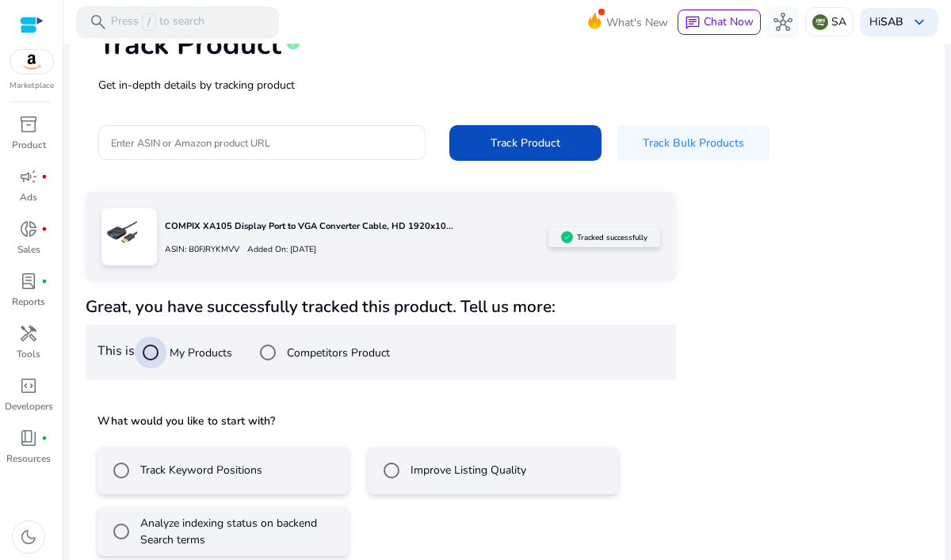
scroll to position [132, 0]
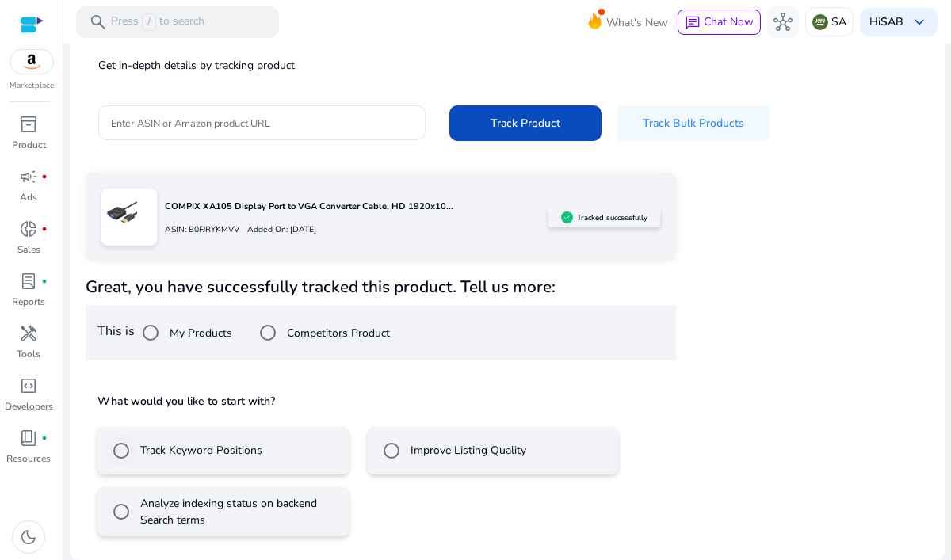
click at [237, 455] on label "Track Keyword Positions" at bounding box center [199, 450] width 125 height 17
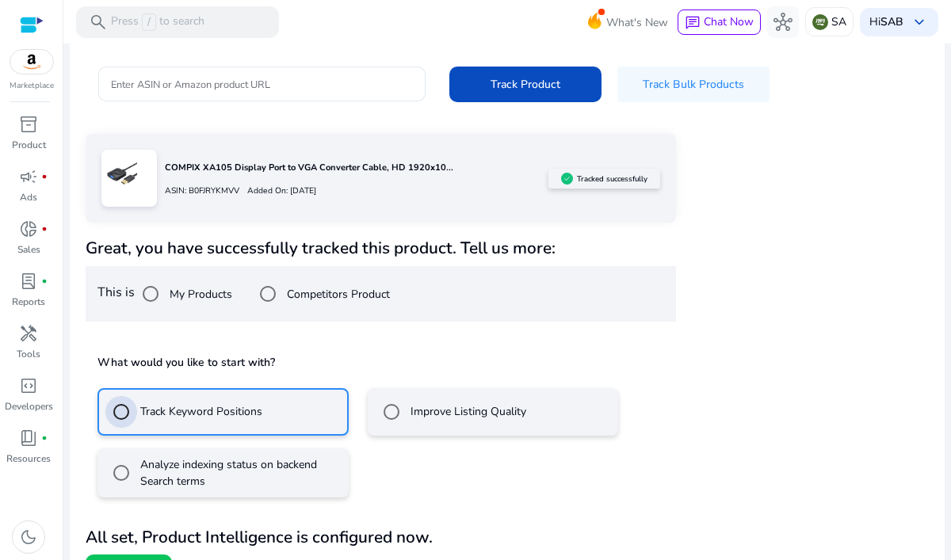
scroll to position [201, 0]
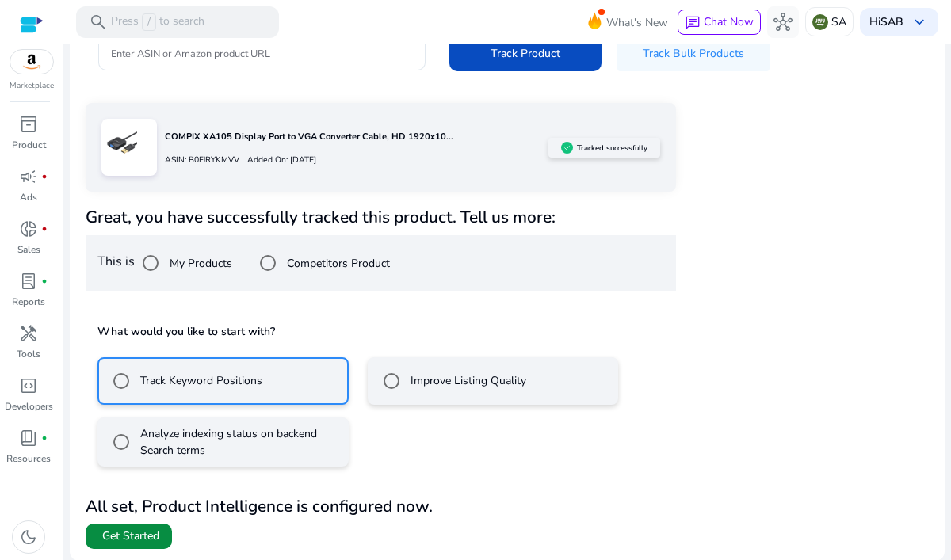
click at [160, 529] on span at bounding box center [129, 536] width 86 height 38
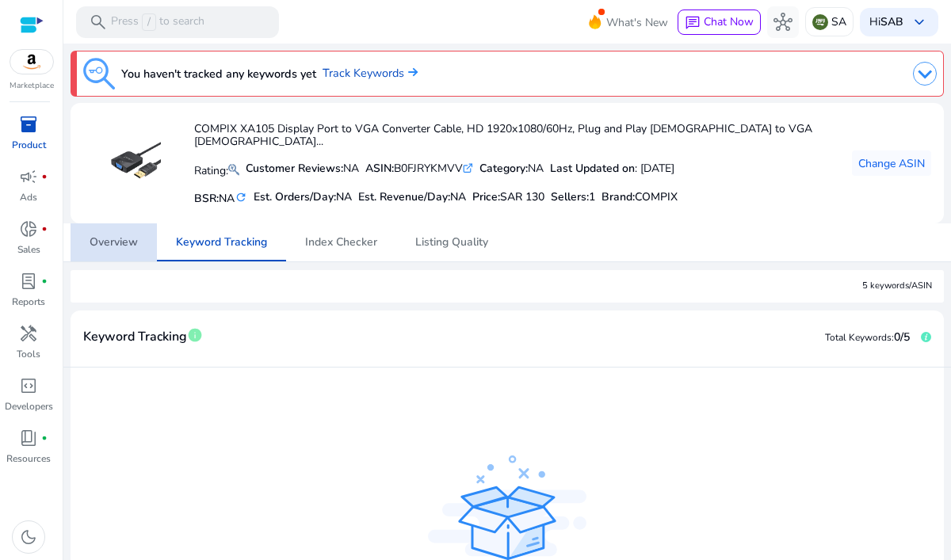
click at [130, 239] on span "Overview" at bounding box center [114, 242] width 48 height 11
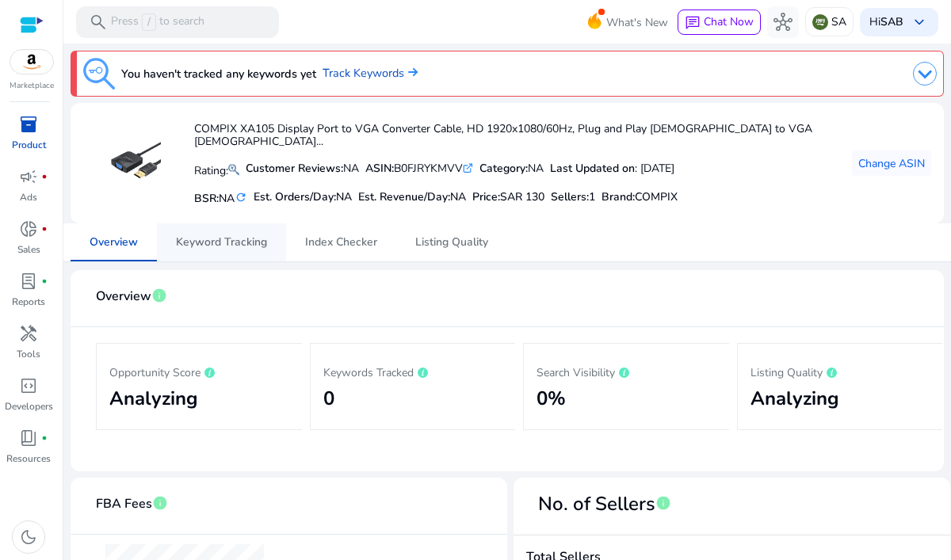
click at [248, 258] on span "Keyword Tracking" at bounding box center [221, 242] width 91 height 38
